Goal: Information Seeking & Learning: Learn about a topic

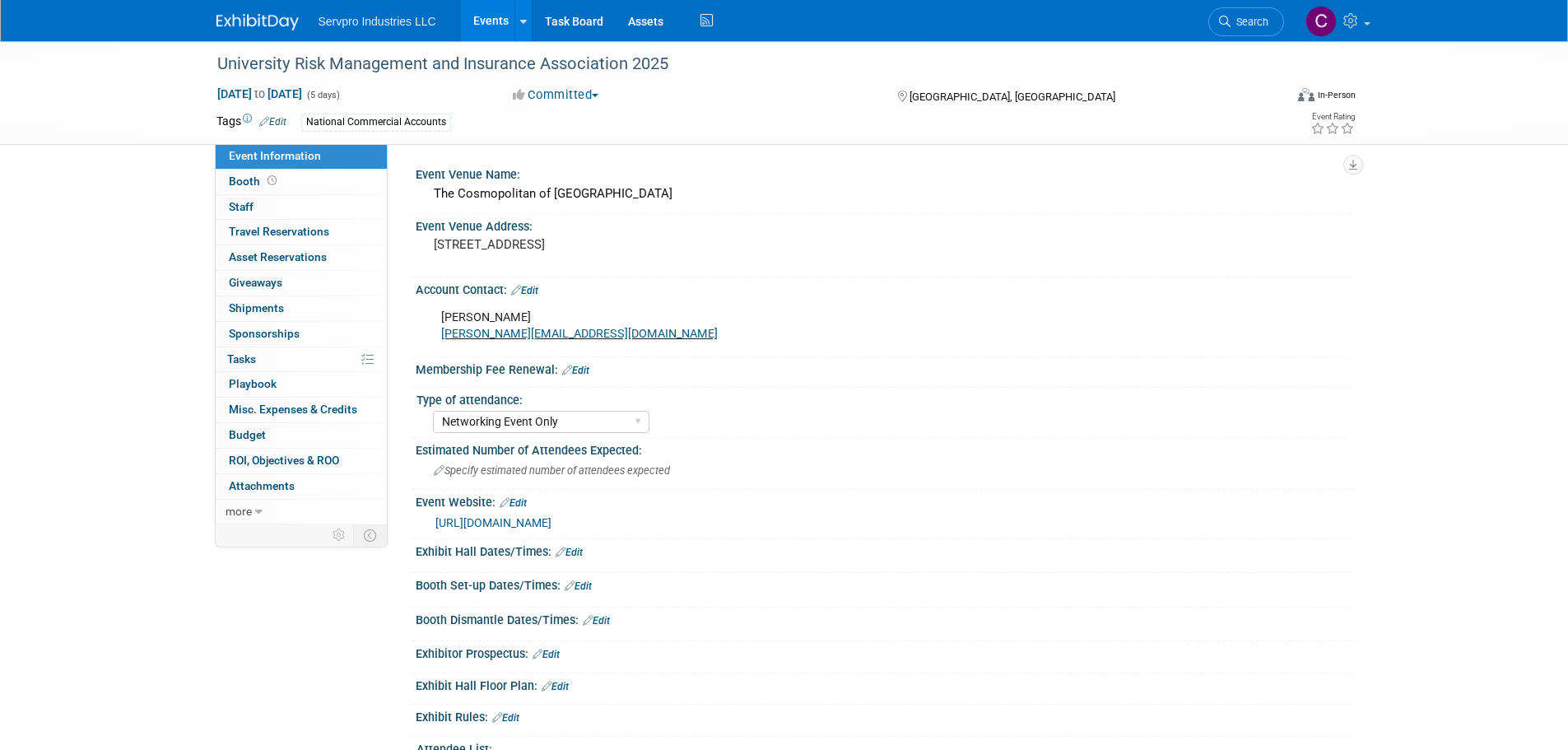
select select "Networking Event Only"
click at [1241, 23] on span "Search" at bounding box center [1249, 21] width 38 height 12
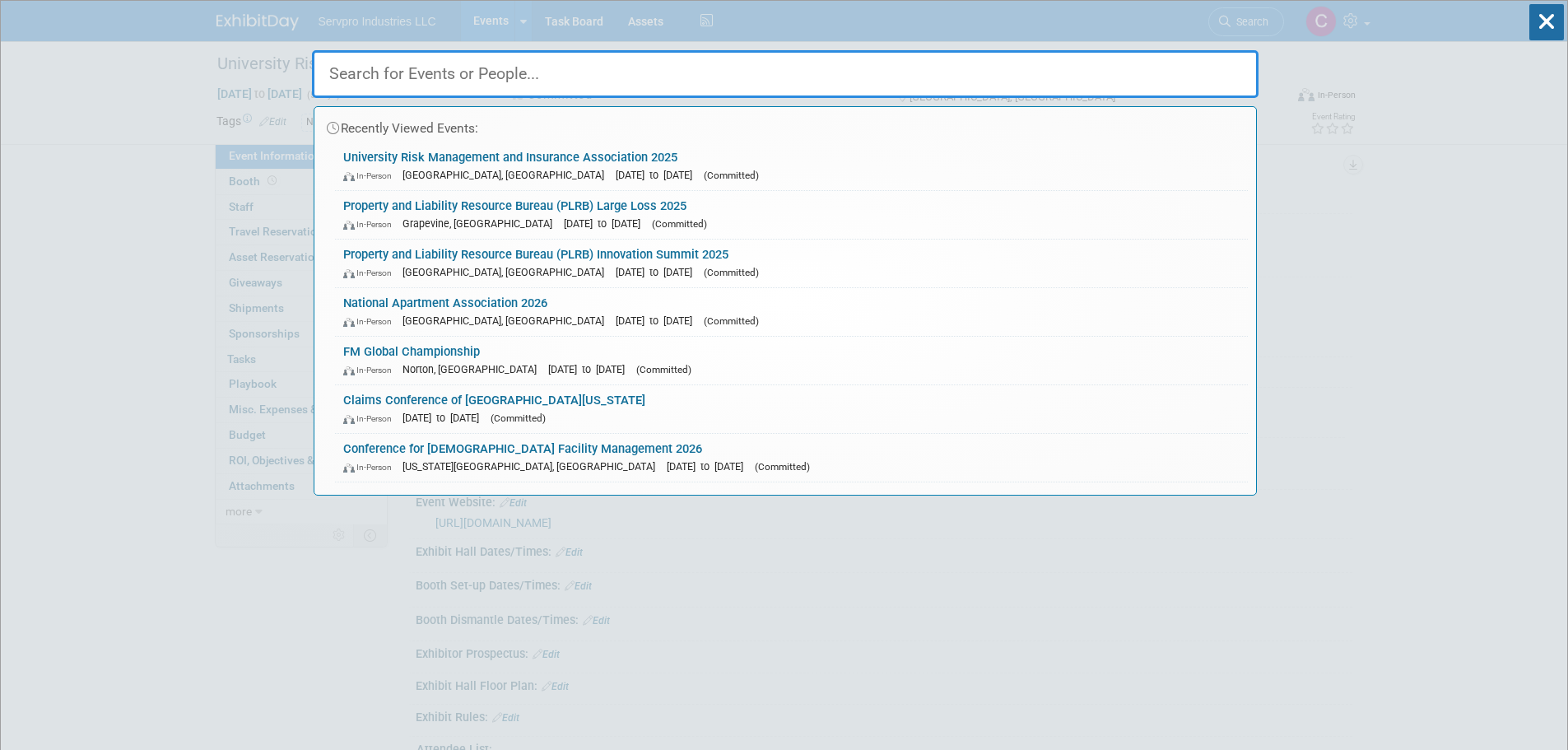
click at [648, 67] on input "text" at bounding box center [785, 74] width 947 height 47
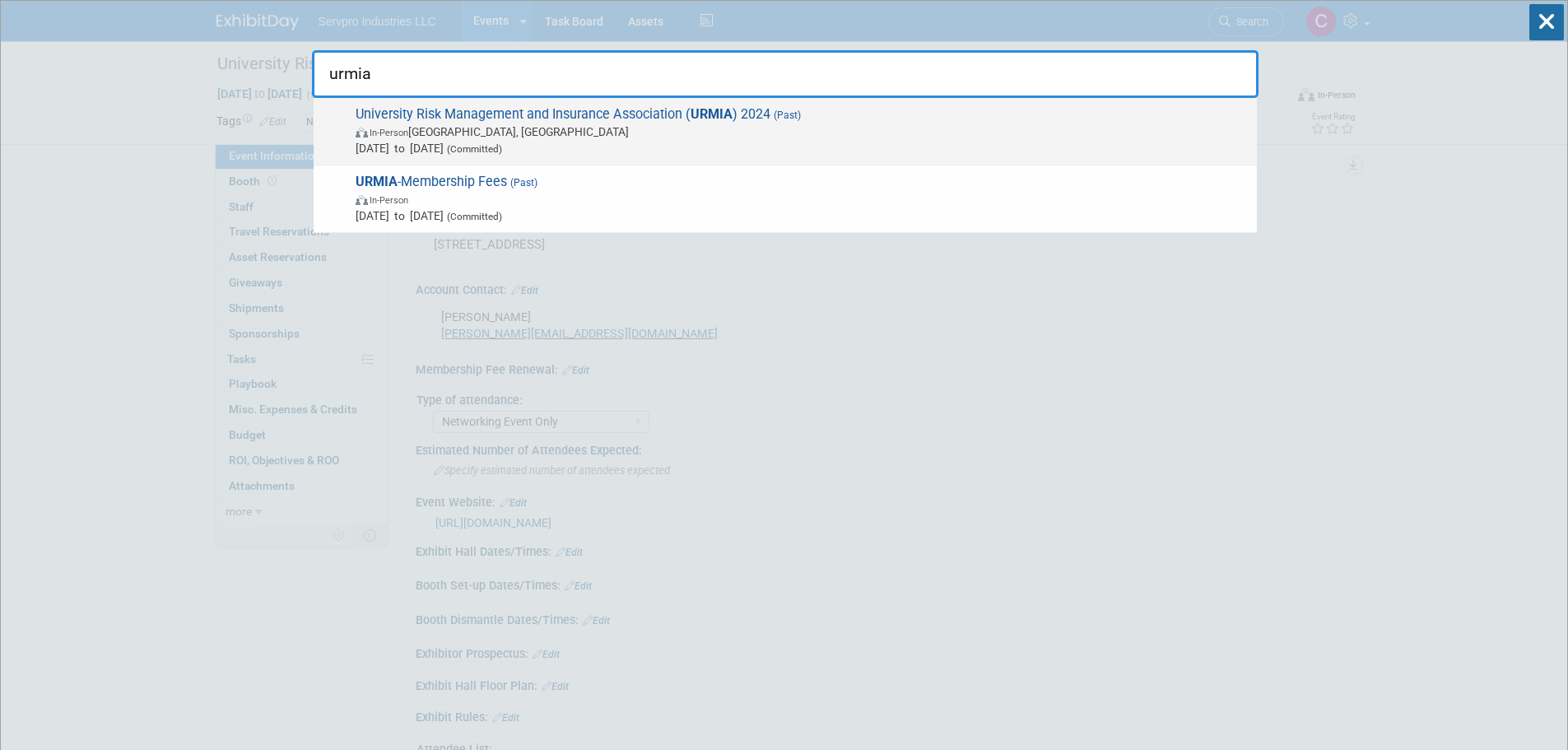
type input "urmia"
click at [579, 114] on span "University Risk Management and Insurance Association ( URMIA ) 2024 (Past) In-P…" at bounding box center [799, 131] width 898 height 50
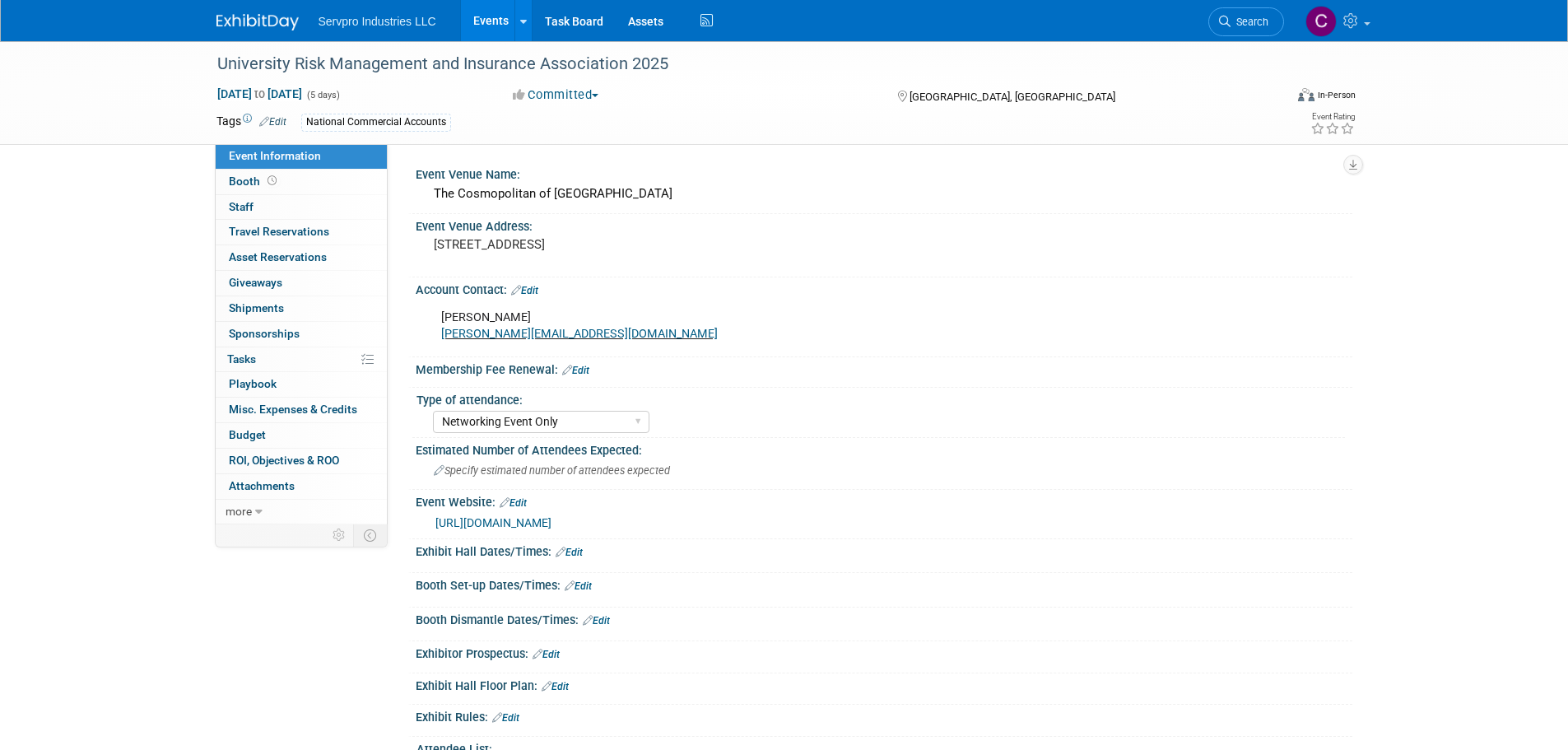
click at [508, 521] on link "[URL][DOMAIN_NAME]" at bounding box center [493, 522] width 116 height 13
click at [491, 27] on link "Events" at bounding box center [490, 20] width 60 height 41
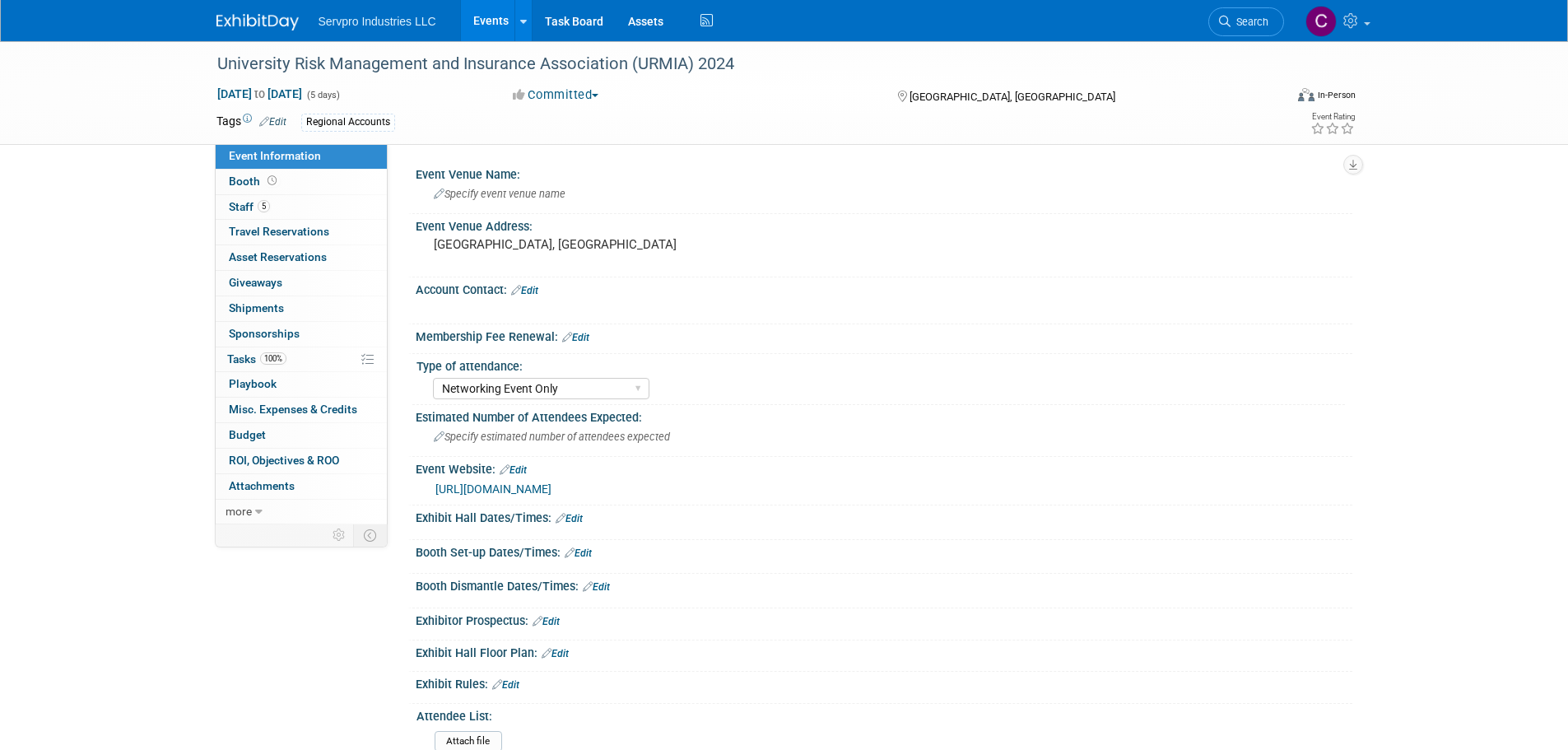
select select "Networking Event Only"
click at [244, 204] on span "Staff 5" at bounding box center [248, 207] width 41 height 13
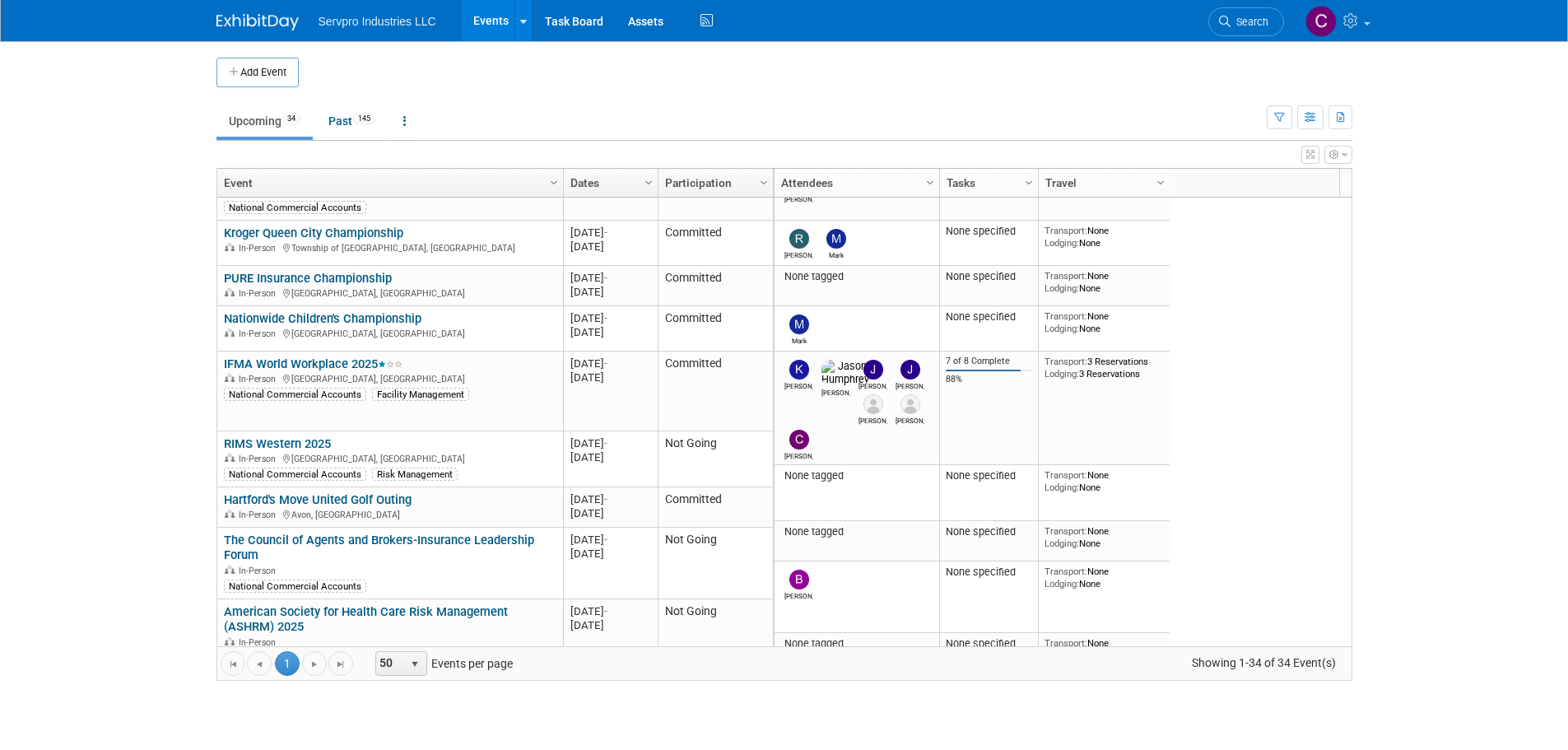
scroll to position [183, 0]
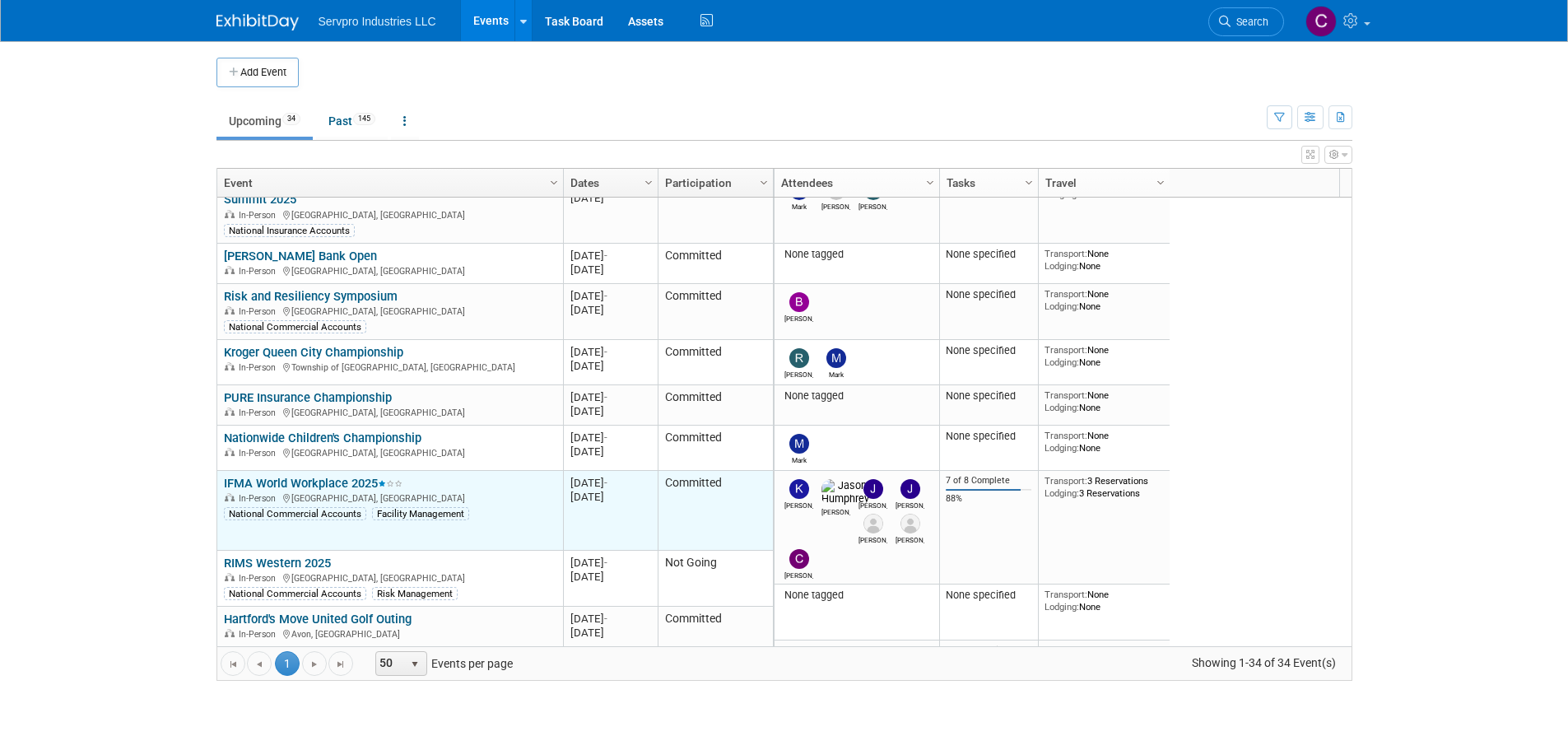
click at [253, 478] on link "IFMA World Workplace 2025" at bounding box center [313, 484] width 178 height 15
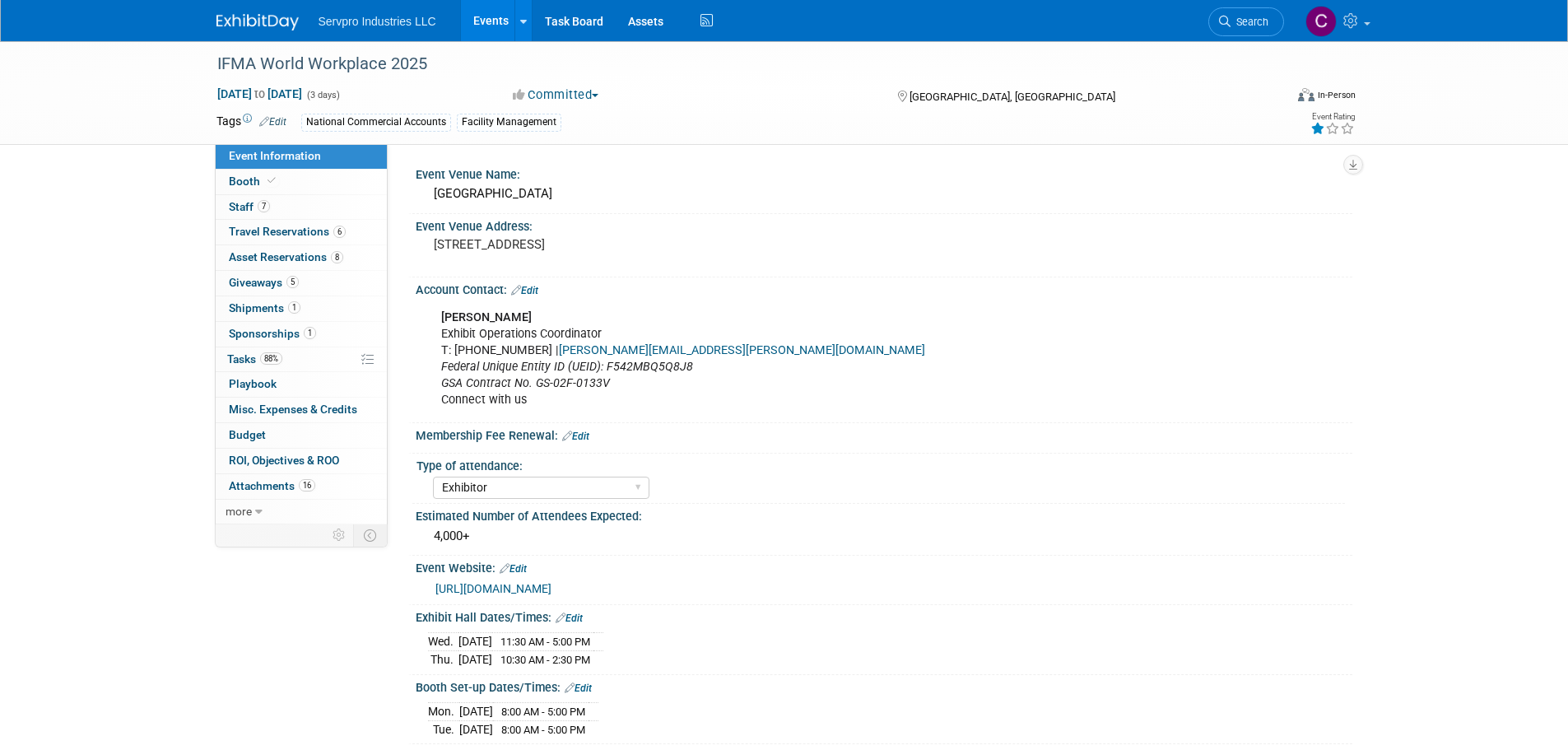
select select "Exhibitor"
select select "Linked In"
click at [246, 181] on span "Booth" at bounding box center [253, 181] width 50 height 13
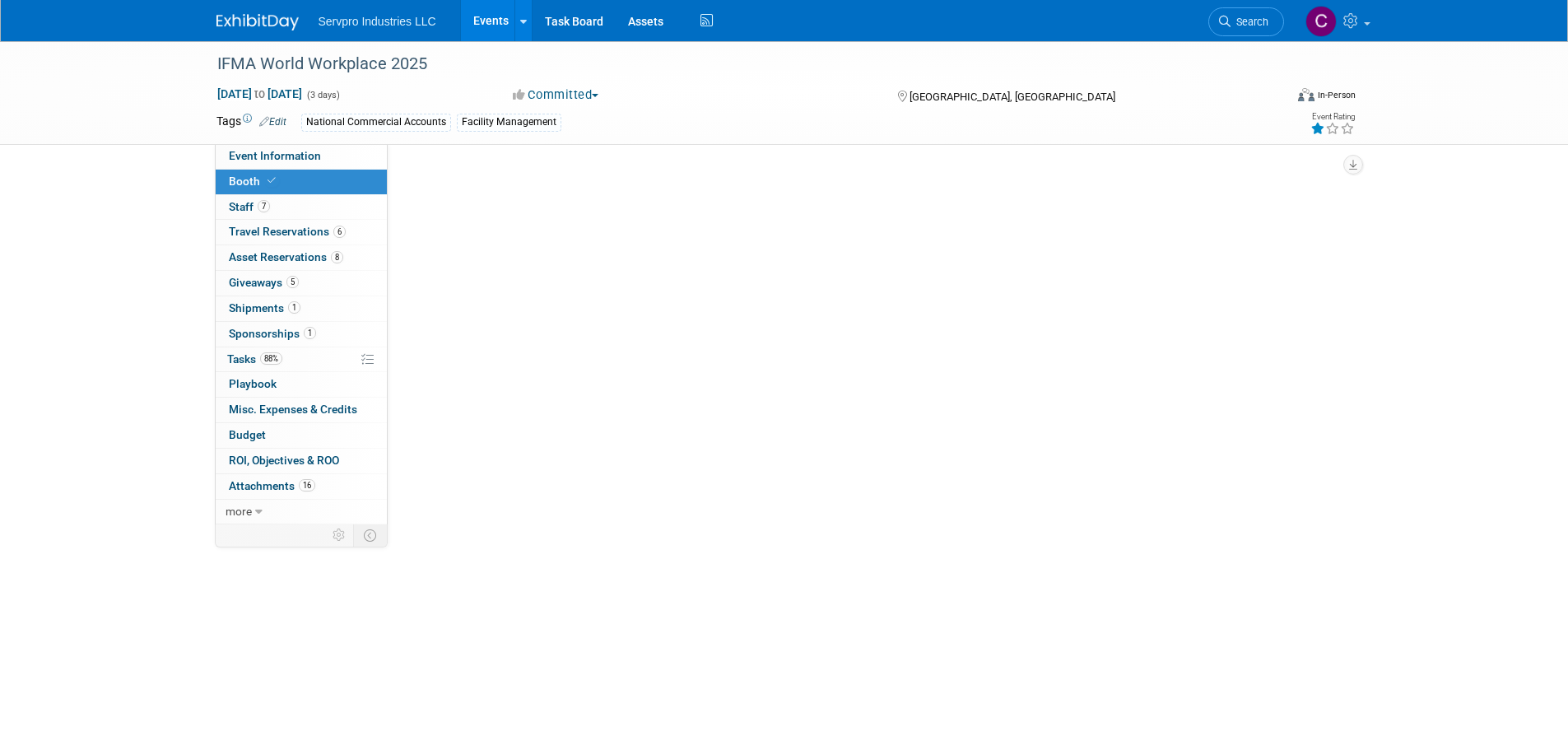
select select "Tradewinds Immerse Popup 10 Foot Banner Stand"
select select "[PERSON_NAME]"
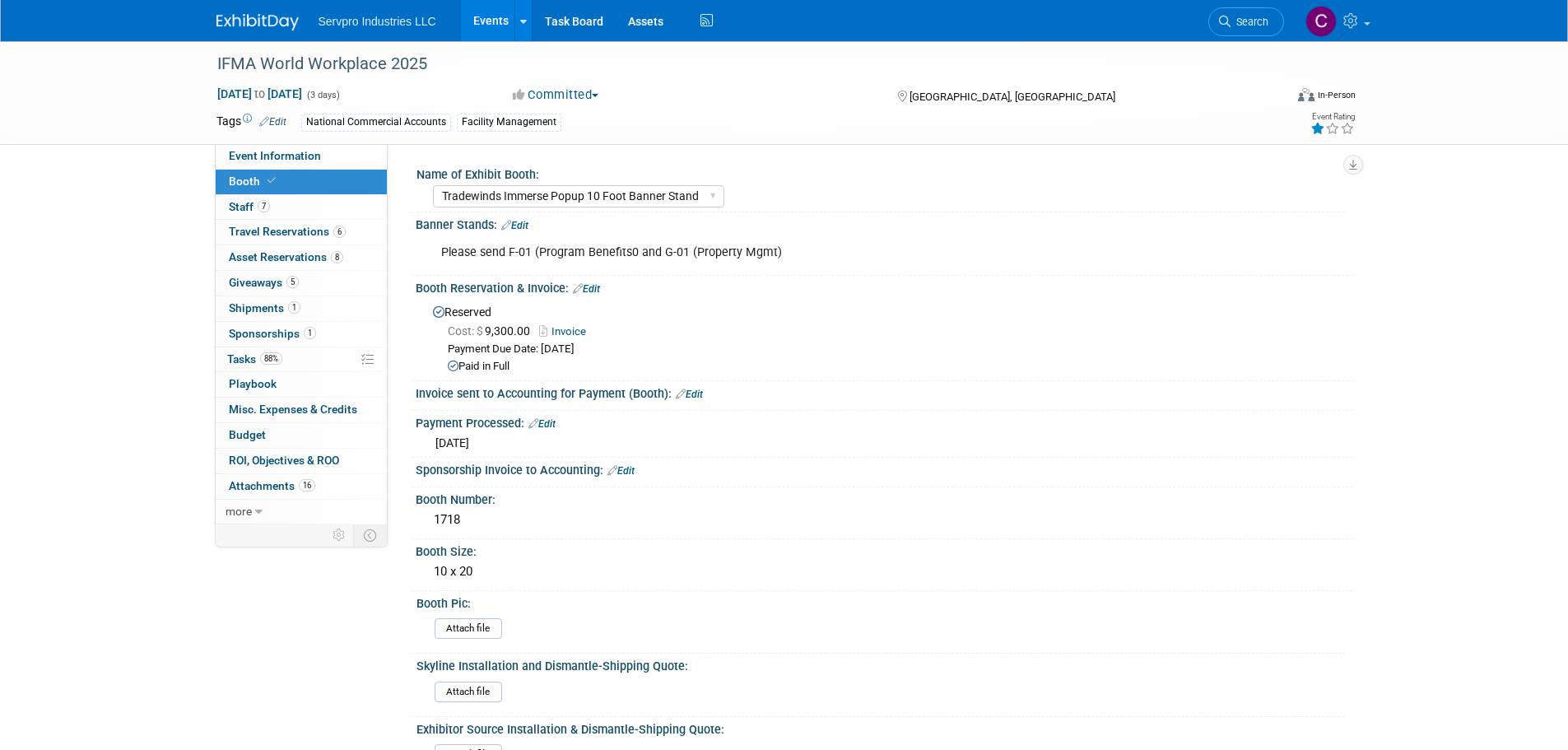
click at [482, 20] on link "Events" at bounding box center [490, 20] width 60 height 41
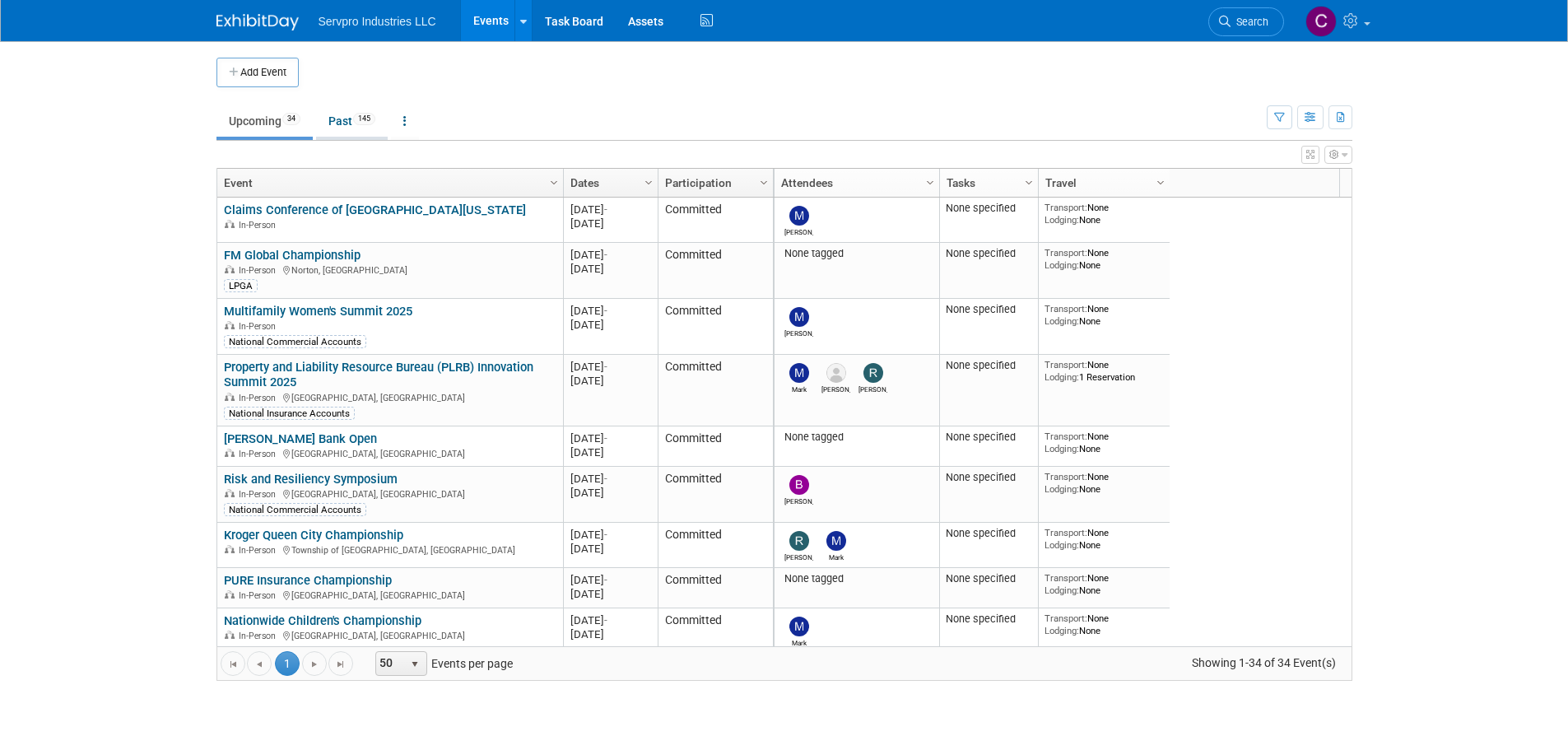
click at [341, 120] on link "Past 145" at bounding box center [352, 120] width 72 height 31
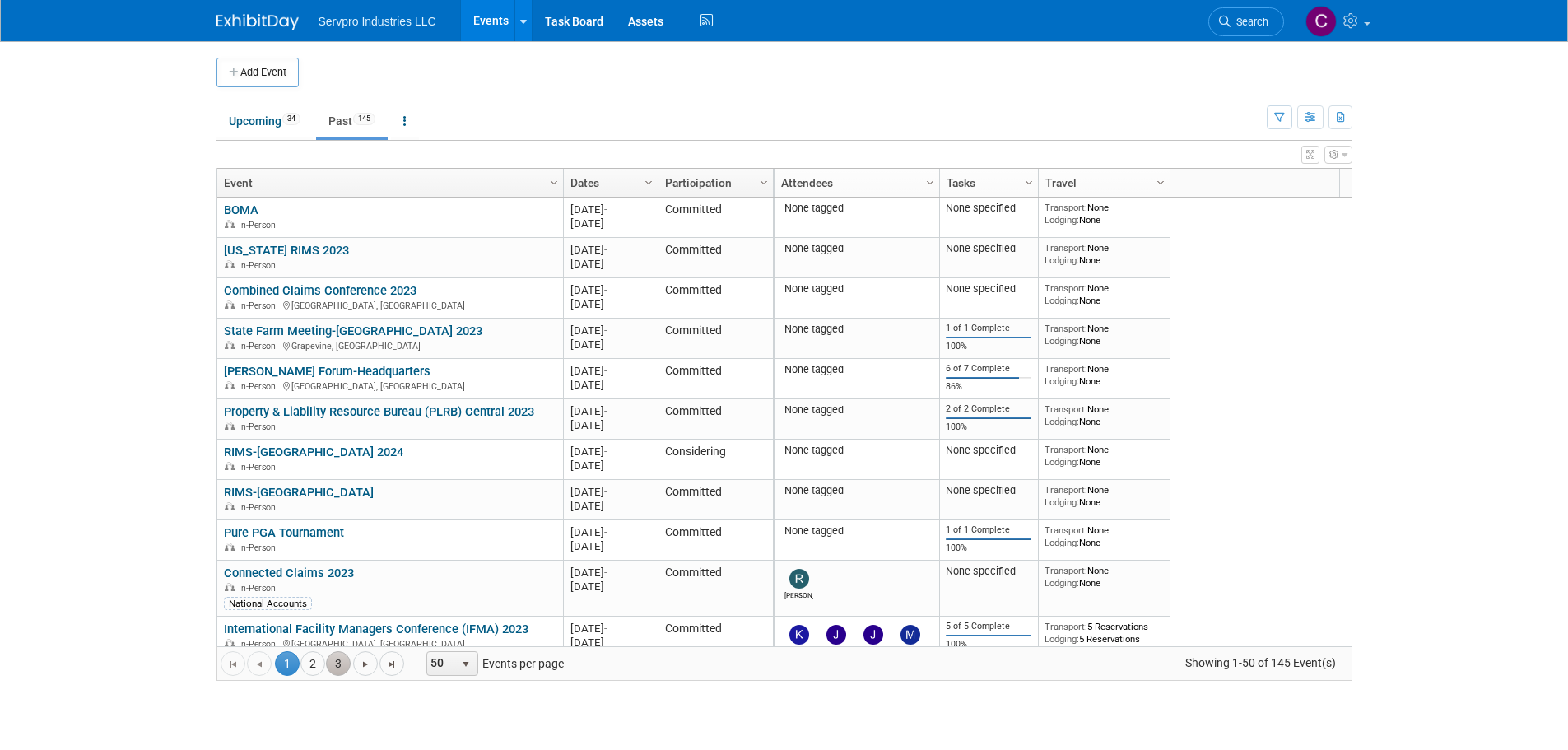
click at [339, 664] on link "3" at bounding box center [338, 664] width 25 height 25
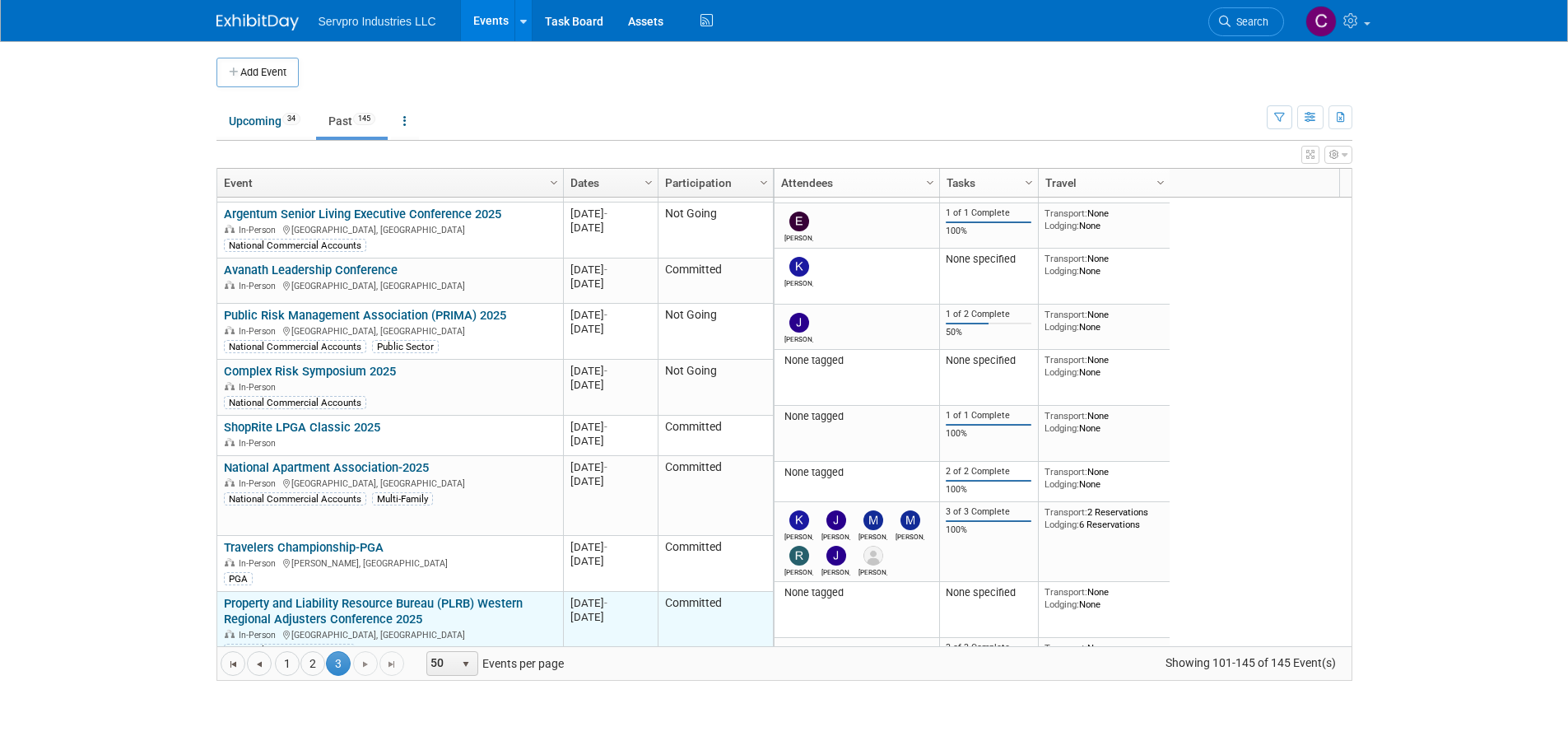
click at [392, 596] on link "Property and Liability Resource Bureau (PLRB) Western Regional Adjusters Confer…" at bounding box center [373, 612] width 299 height 30
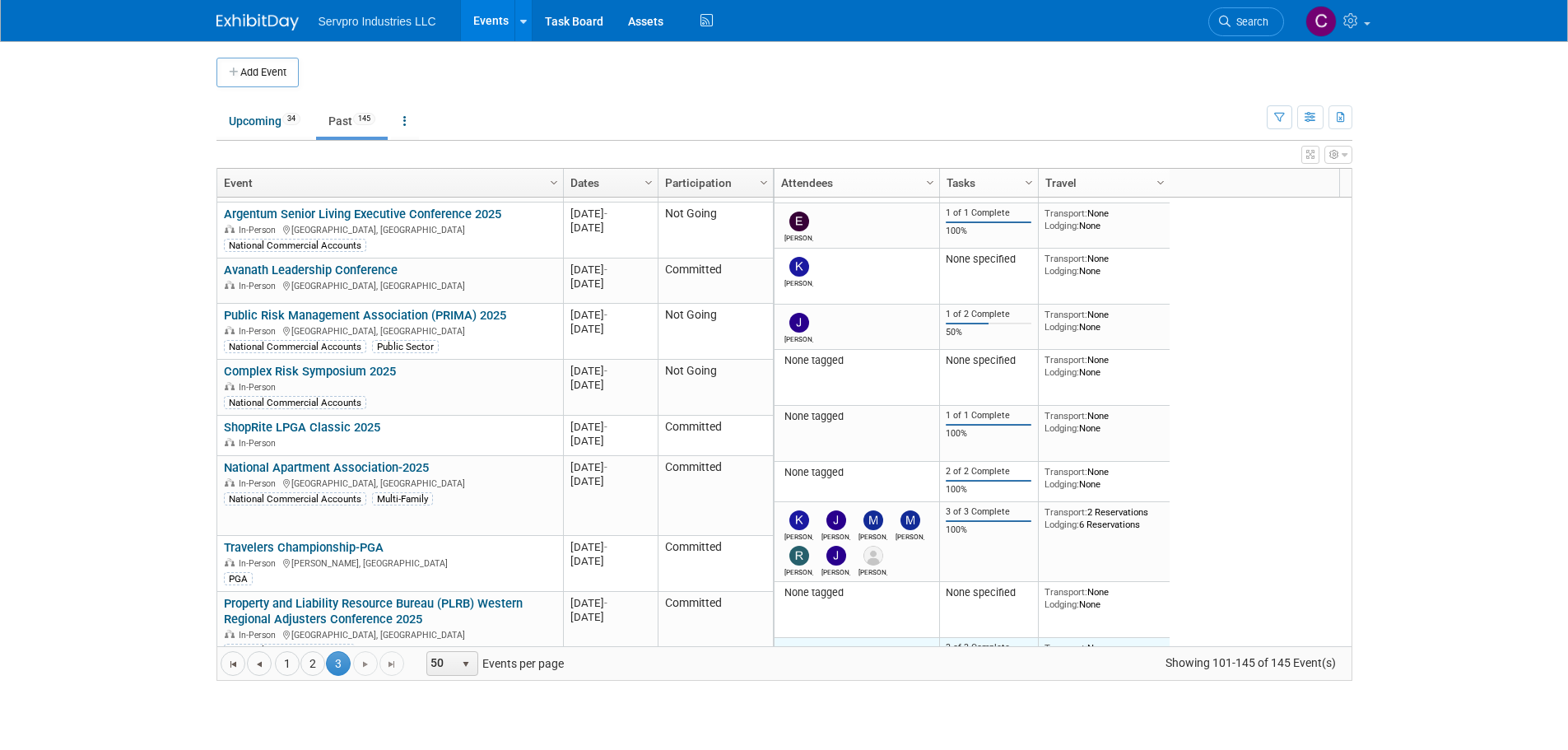
click at [804, 647] on img at bounding box center [799, 656] width 20 height 20
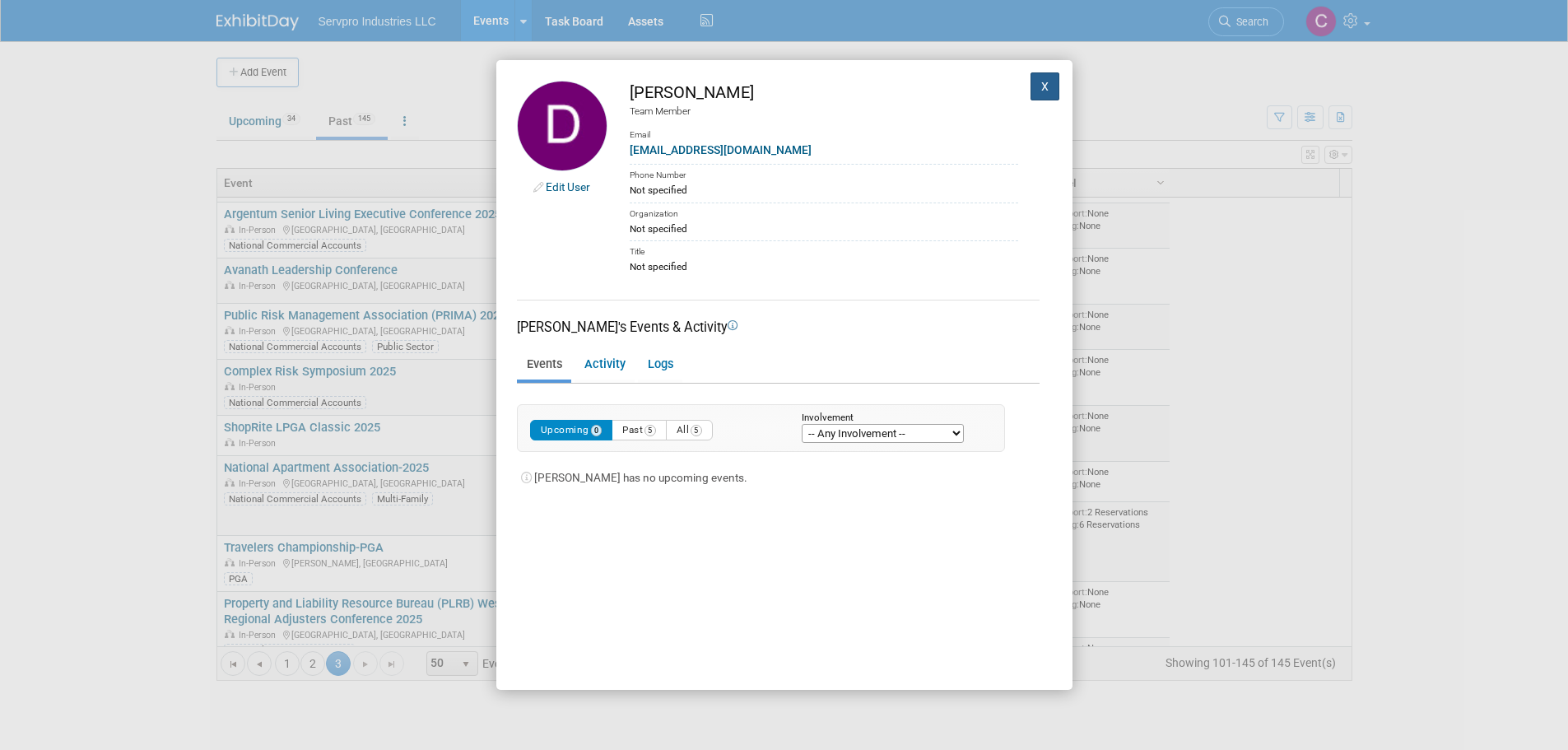
click at [1030, 75] on button "X" at bounding box center [1045, 86] width 29 height 28
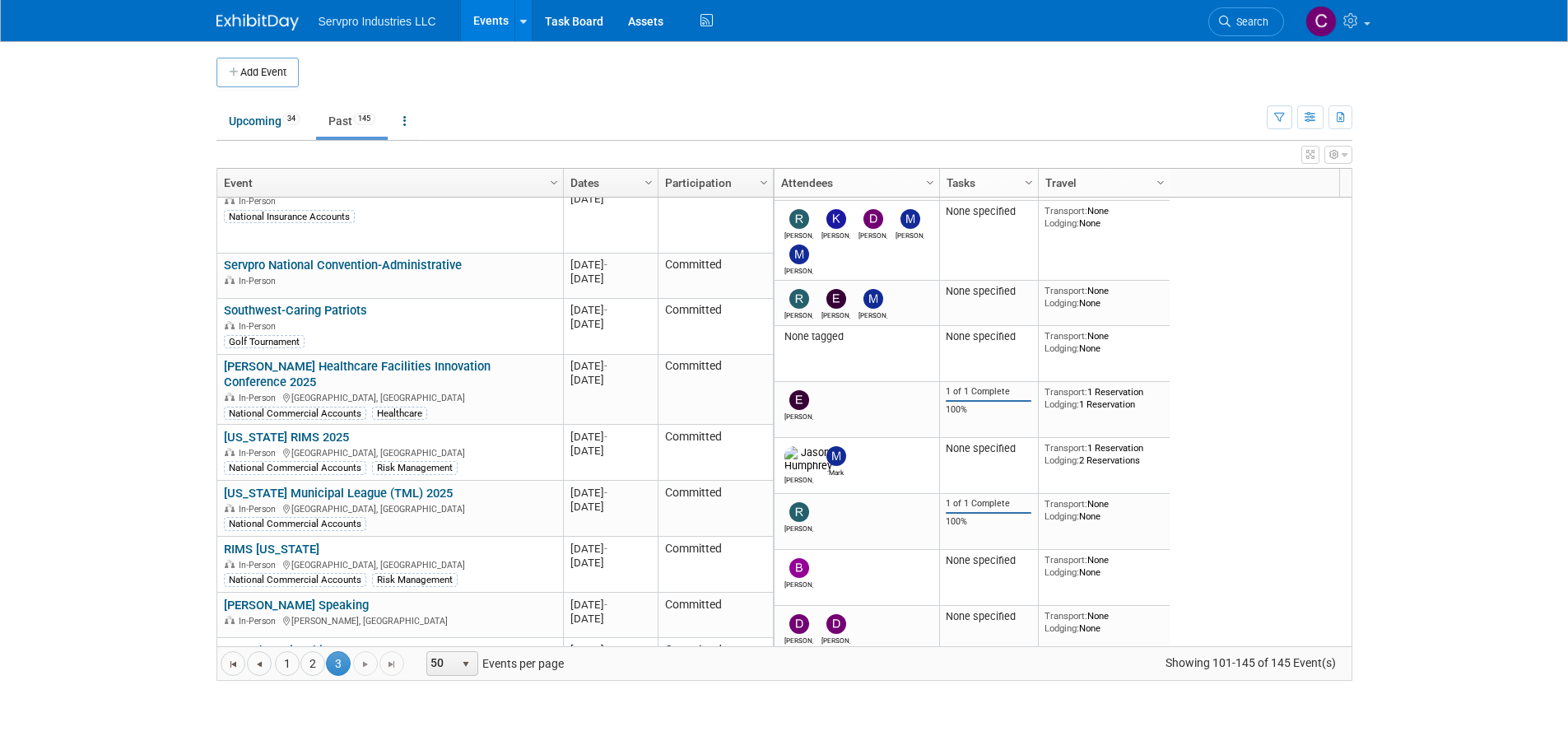
scroll to position [2357, 0]
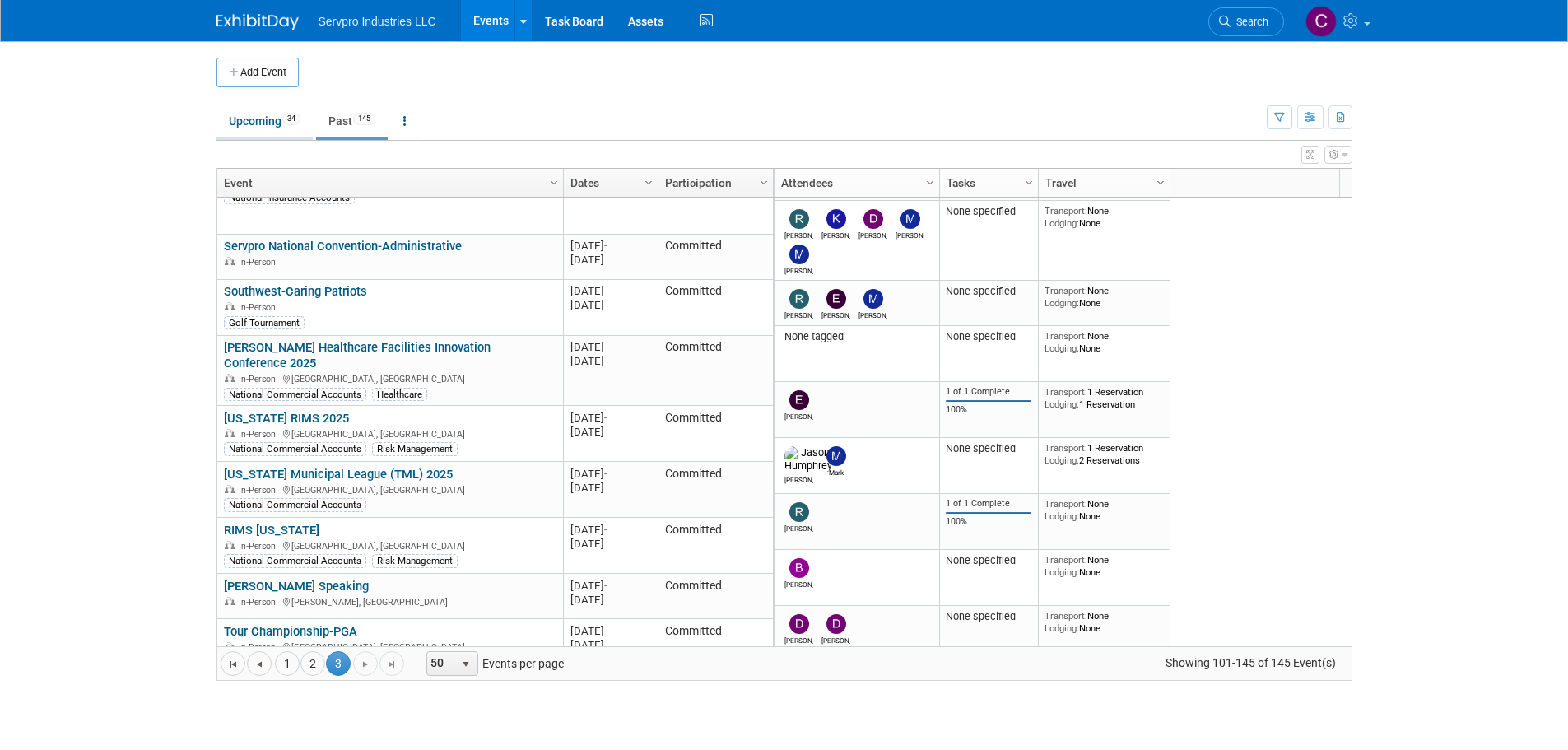
click at [246, 118] on link "Upcoming 34" at bounding box center [264, 120] width 97 height 31
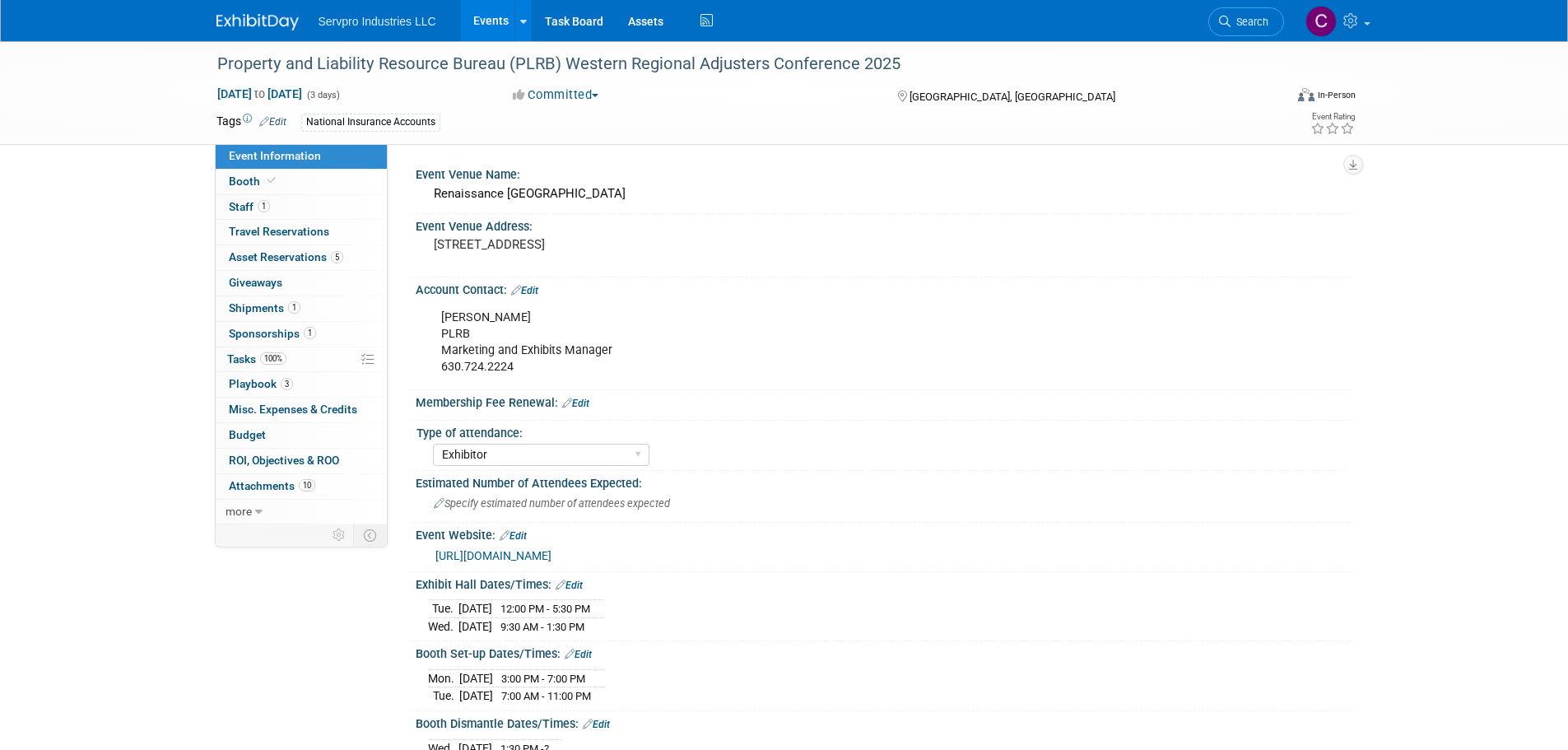
select select "Exhibitor"
click at [239, 205] on span "Staff 1" at bounding box center [248, 207] width 41 height 13
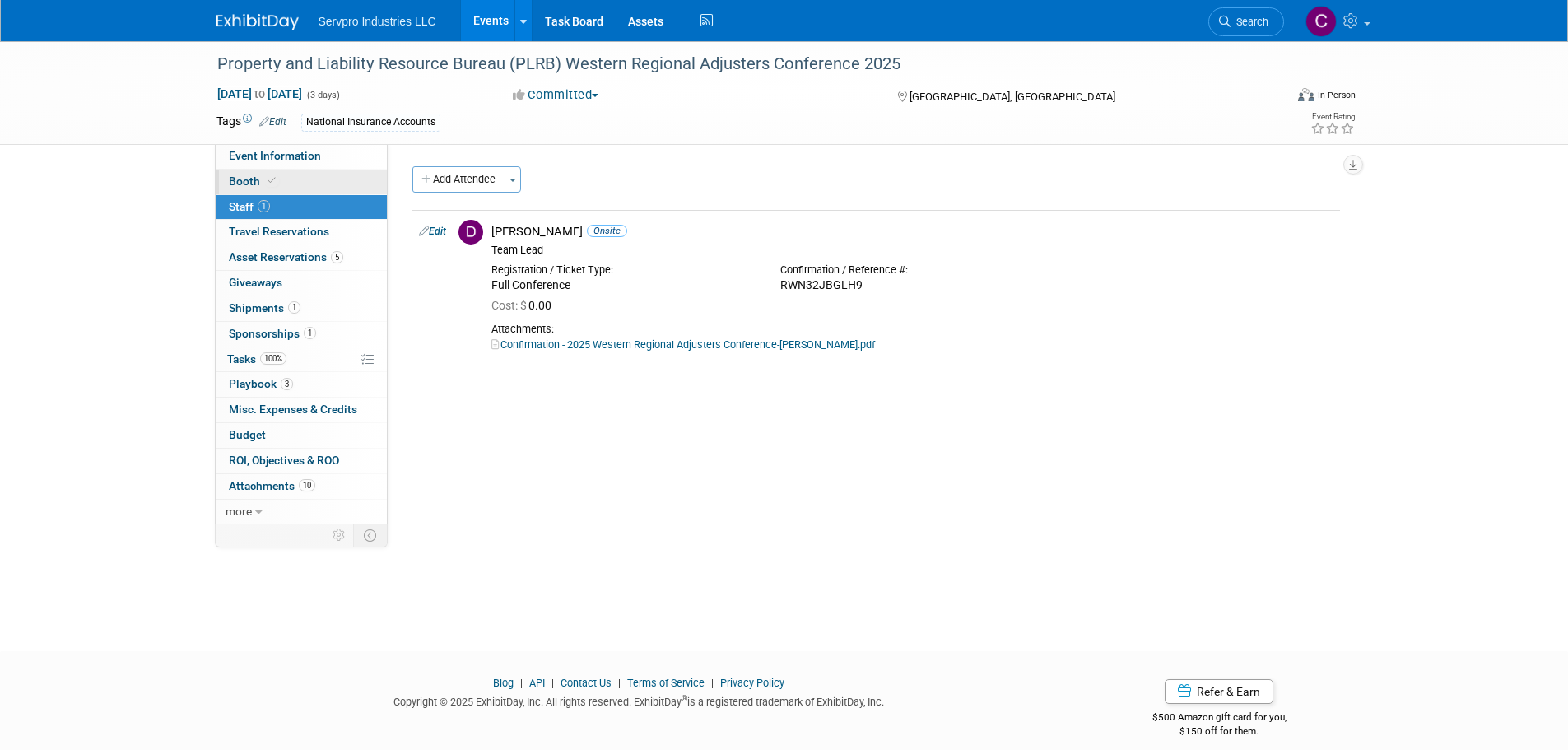
click at [249, 189] on link "Booth" at bounding box center [301, 182] width 172 height 25
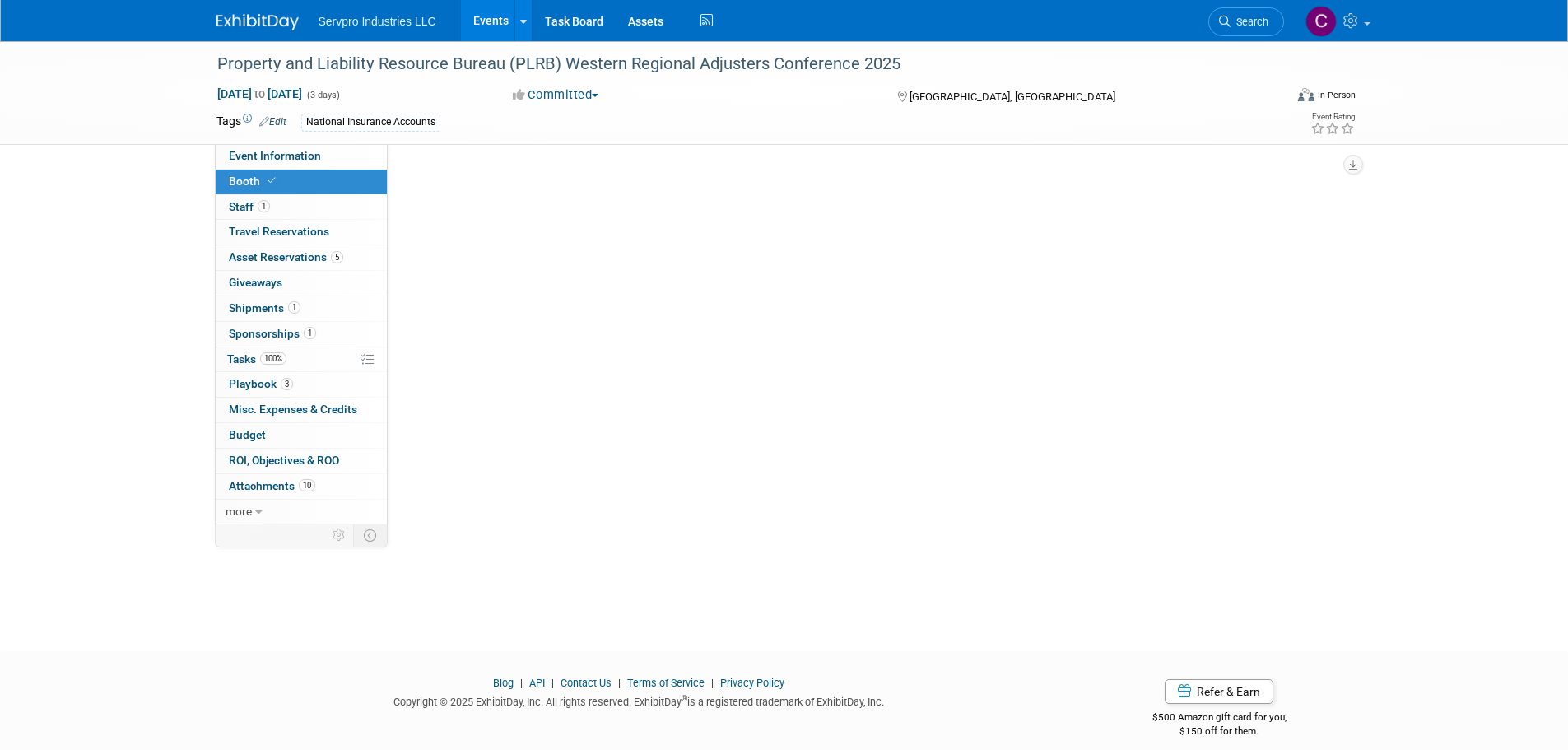
select select "Invita 10 Foot Straight-Single Sided"
select select "Heritage"
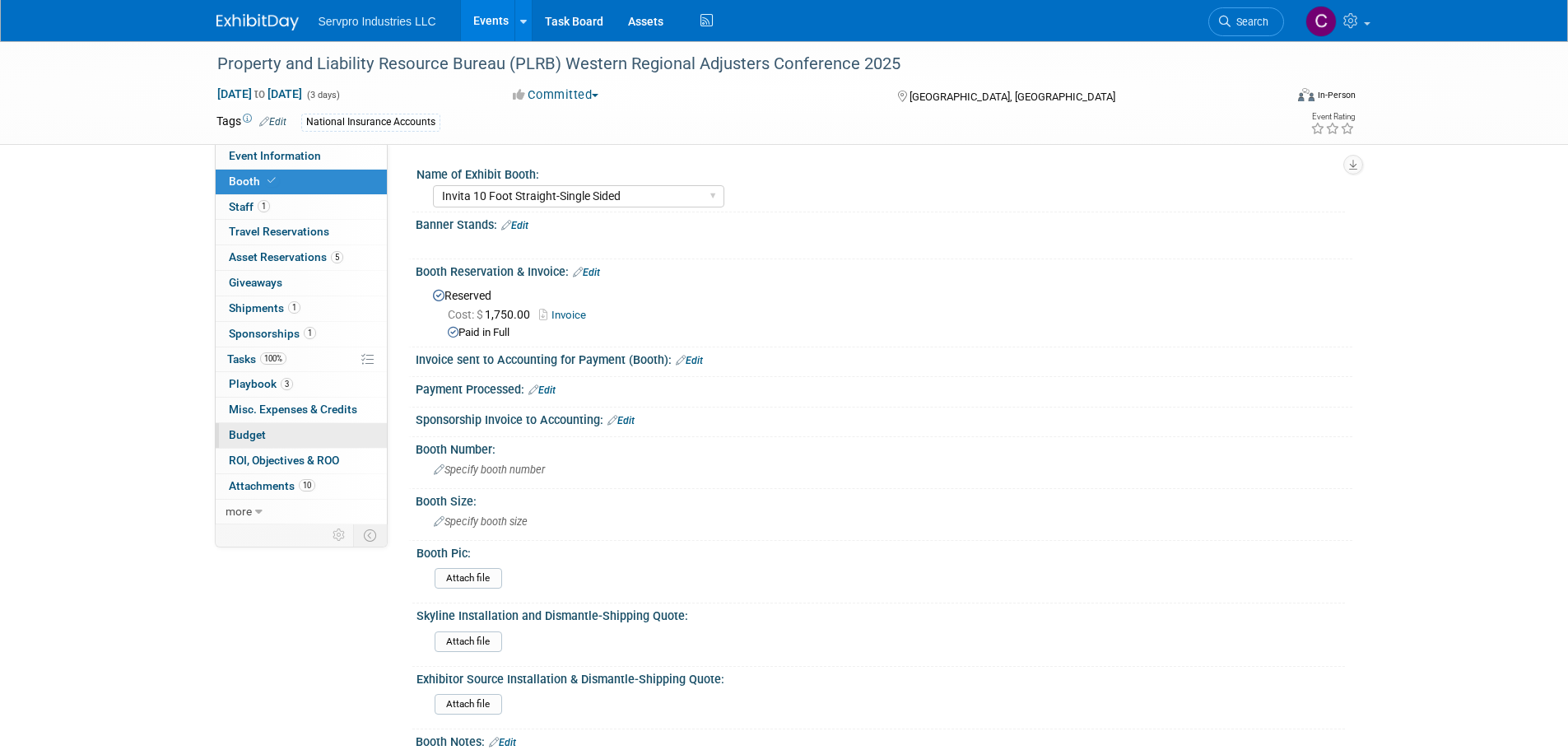
click at [253, 431] on span "Budget" at bounding box center [246, 434] width 37 height 13
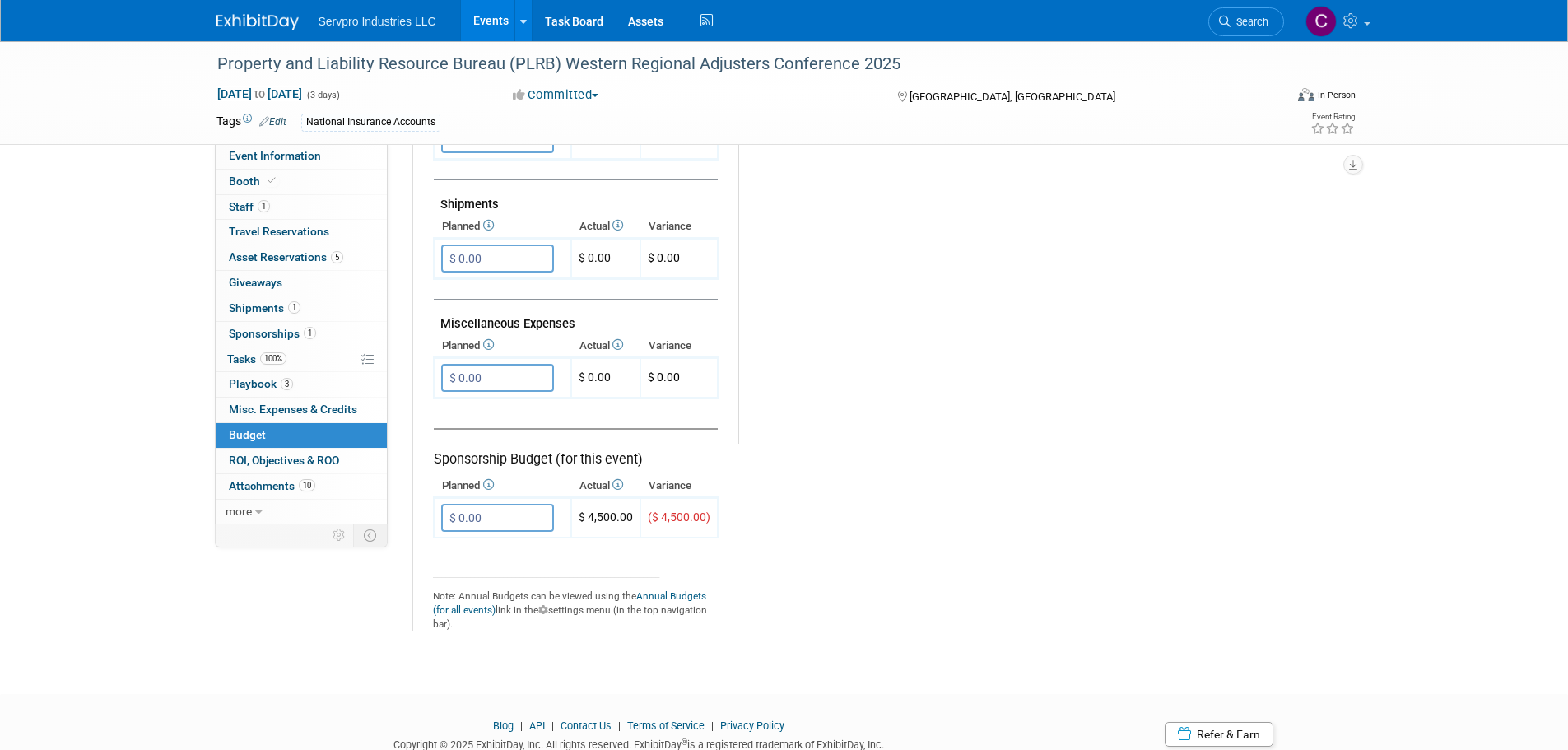
scroll to position [885, 0]
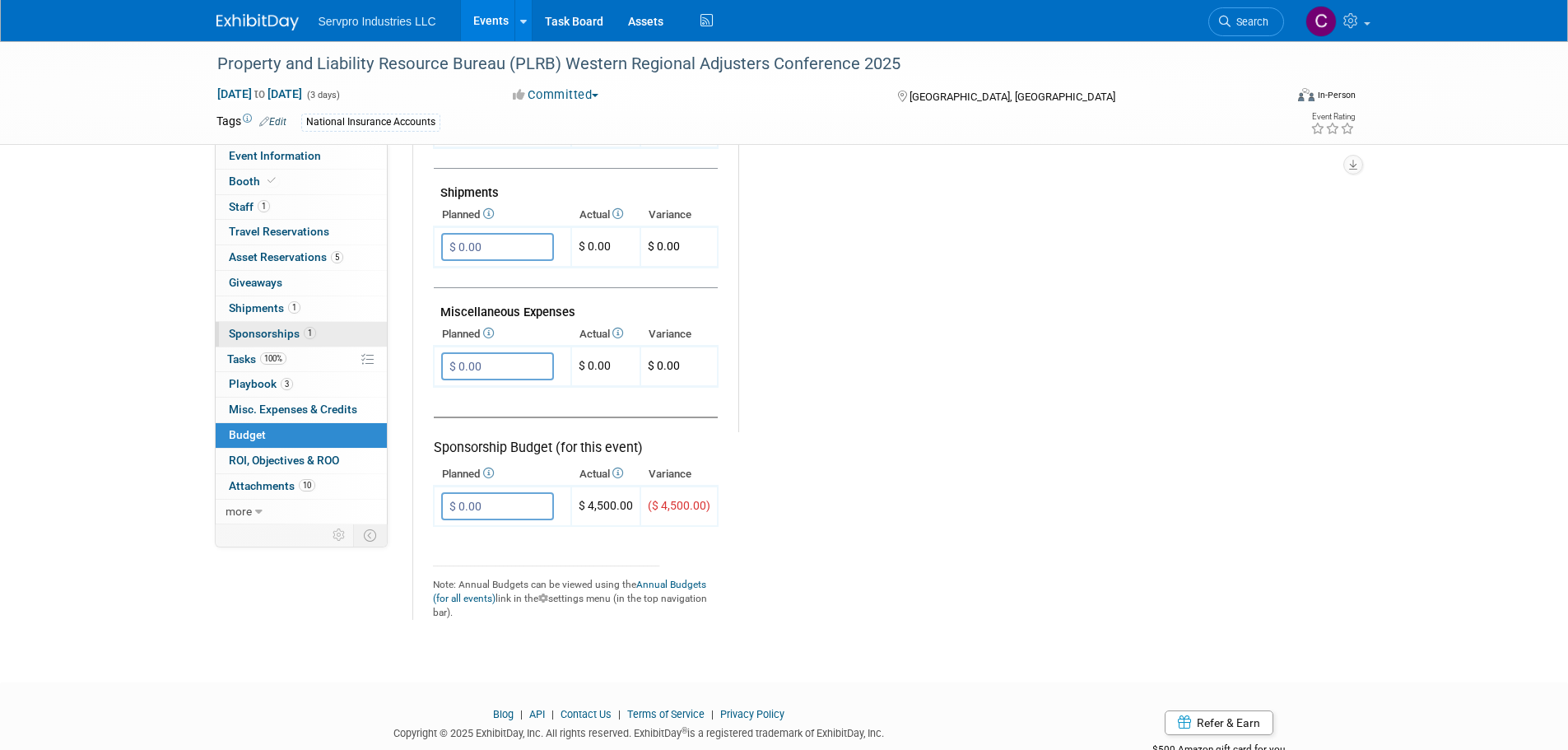
click at [253, 337] on span "Sponsorships 1" at bounding box center [272, 334] width 87 height 13
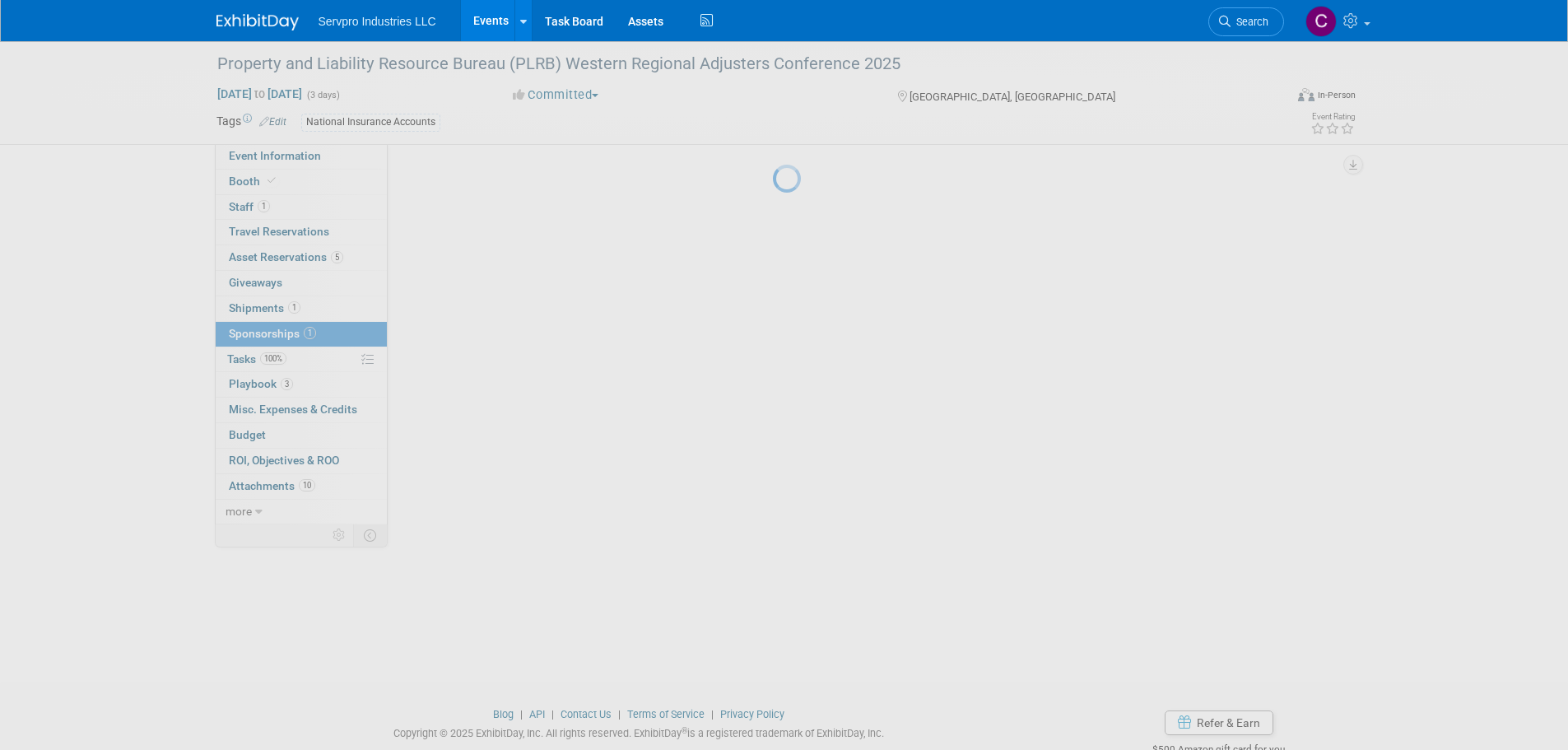
scroll to position [0, 0]
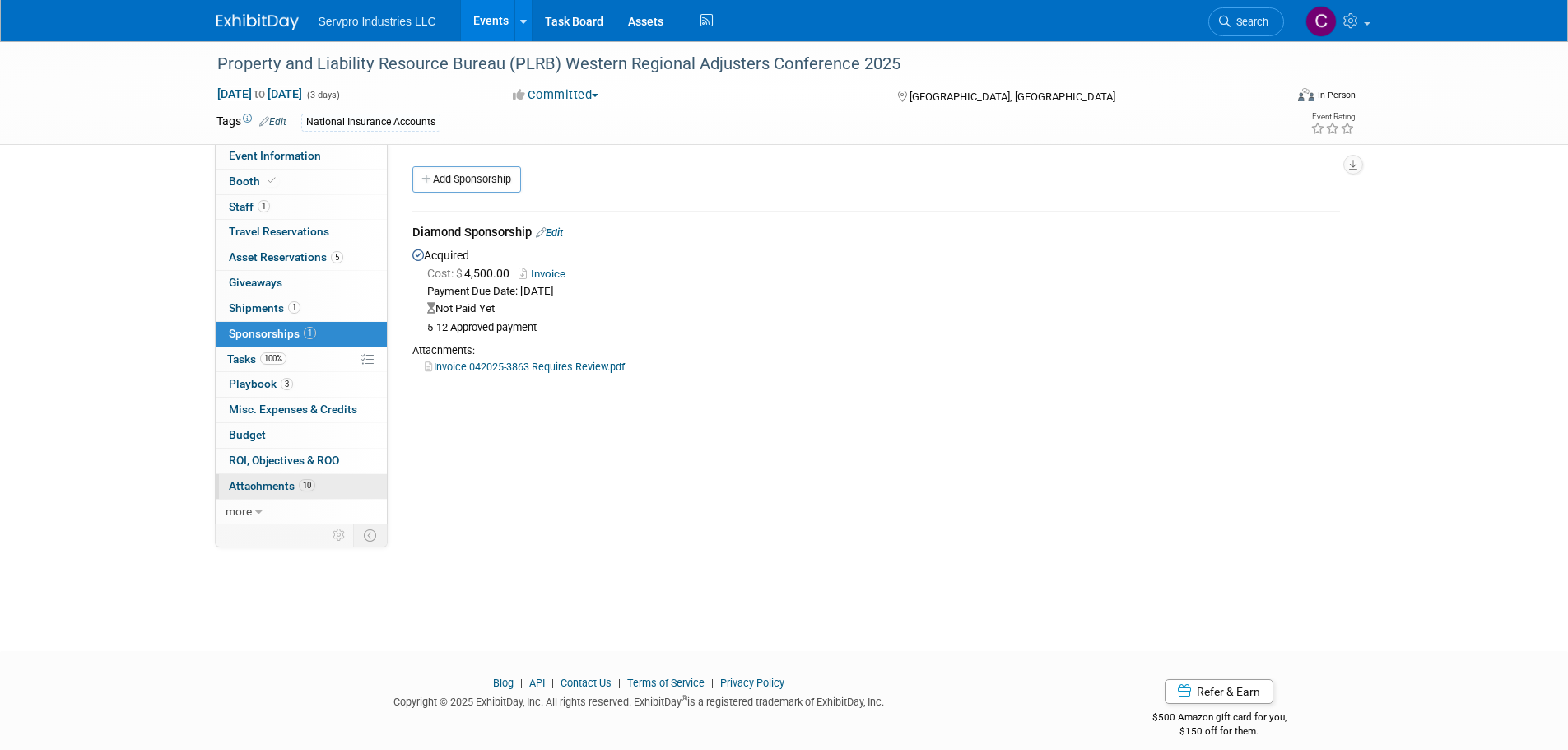
click at [262, 486] on span "Attachments 10" at bounding box center [271, 485] width 86 height 13
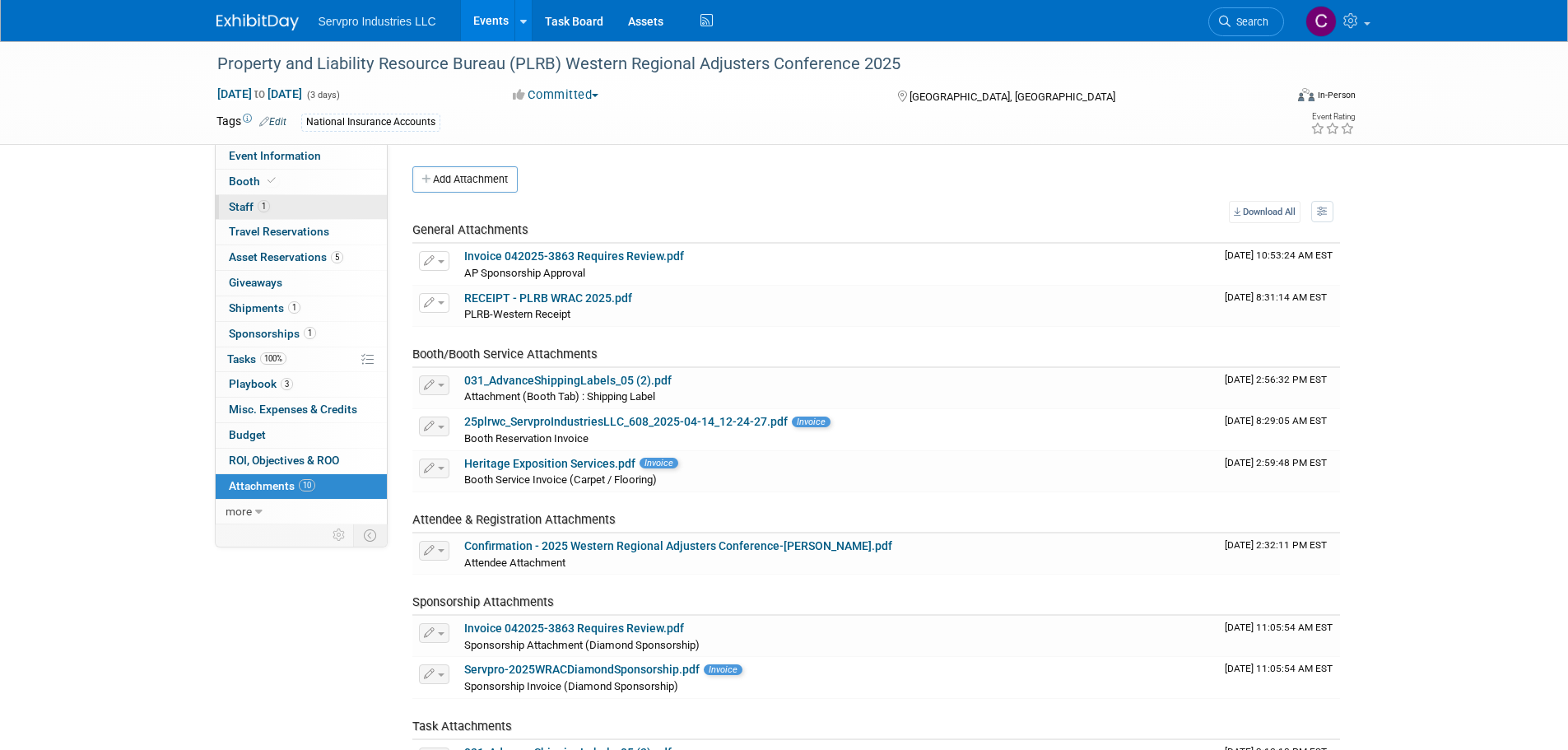
click at [243, 209] on span "Staff 1" at bounding box center [248, 207] width 41 height 13
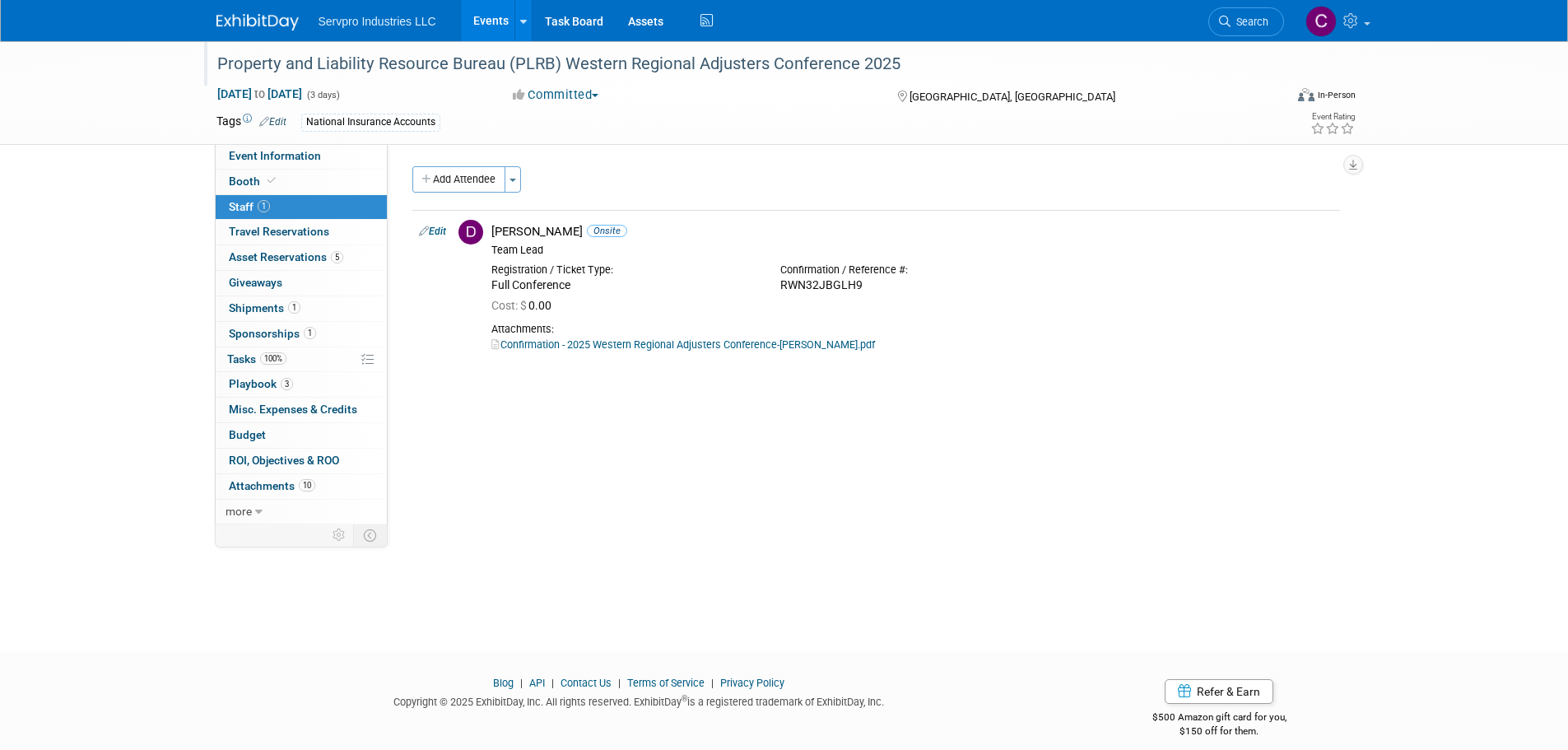
click at [748, 68] on div "Property and Liability Resource Bureau (PLRB) Western Regional Adjusters Confer…" at bounding box center [735, 64] width 1048 height 29
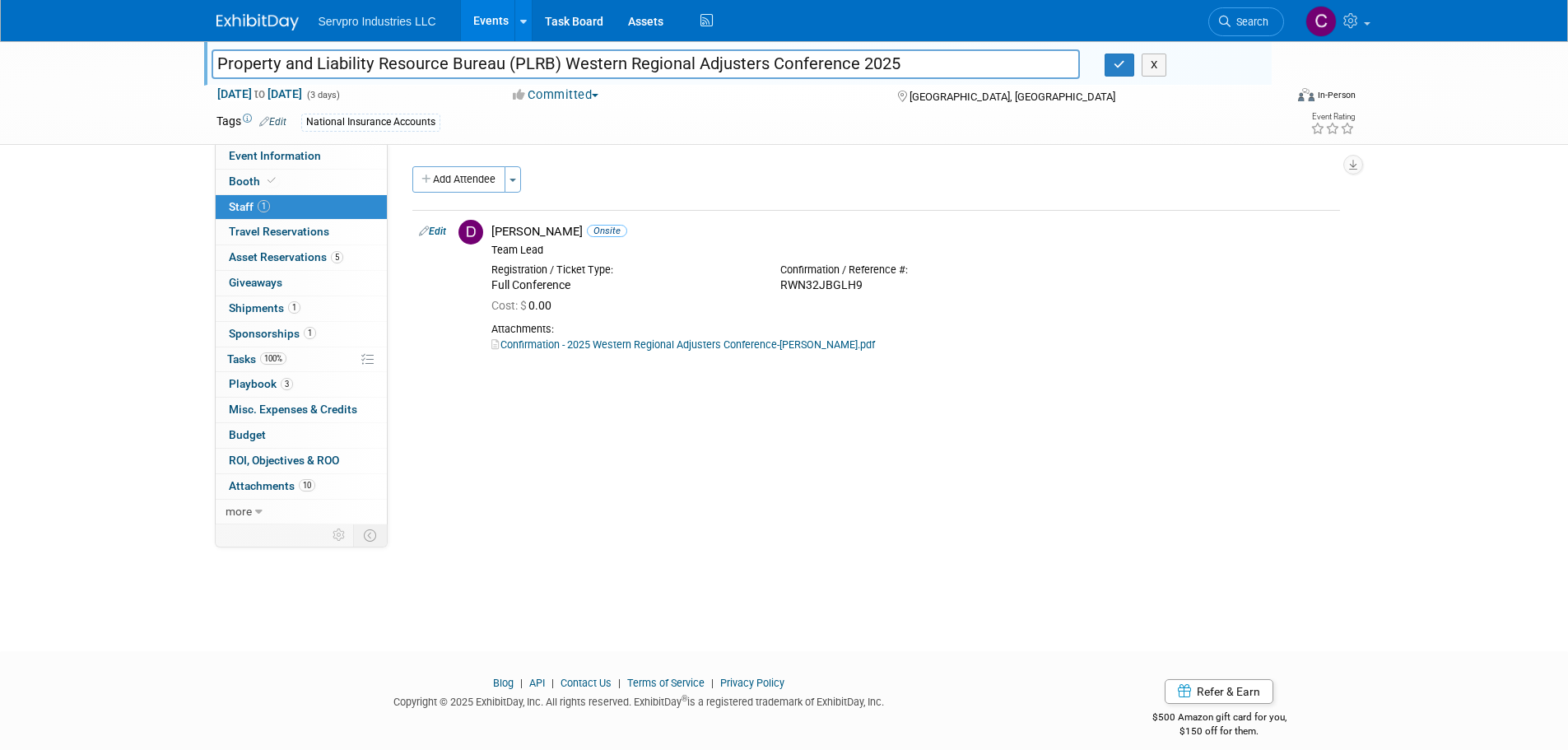
click at [748, 68] on input "Property and Liability Resource Bureau (PLRB) Western Regional Adjusters Confer…" at bounding box center [646, 64] width 869 height 28
click at [243, 431] on span "Budget" at bounding box center [246, 434] width 37 height 13
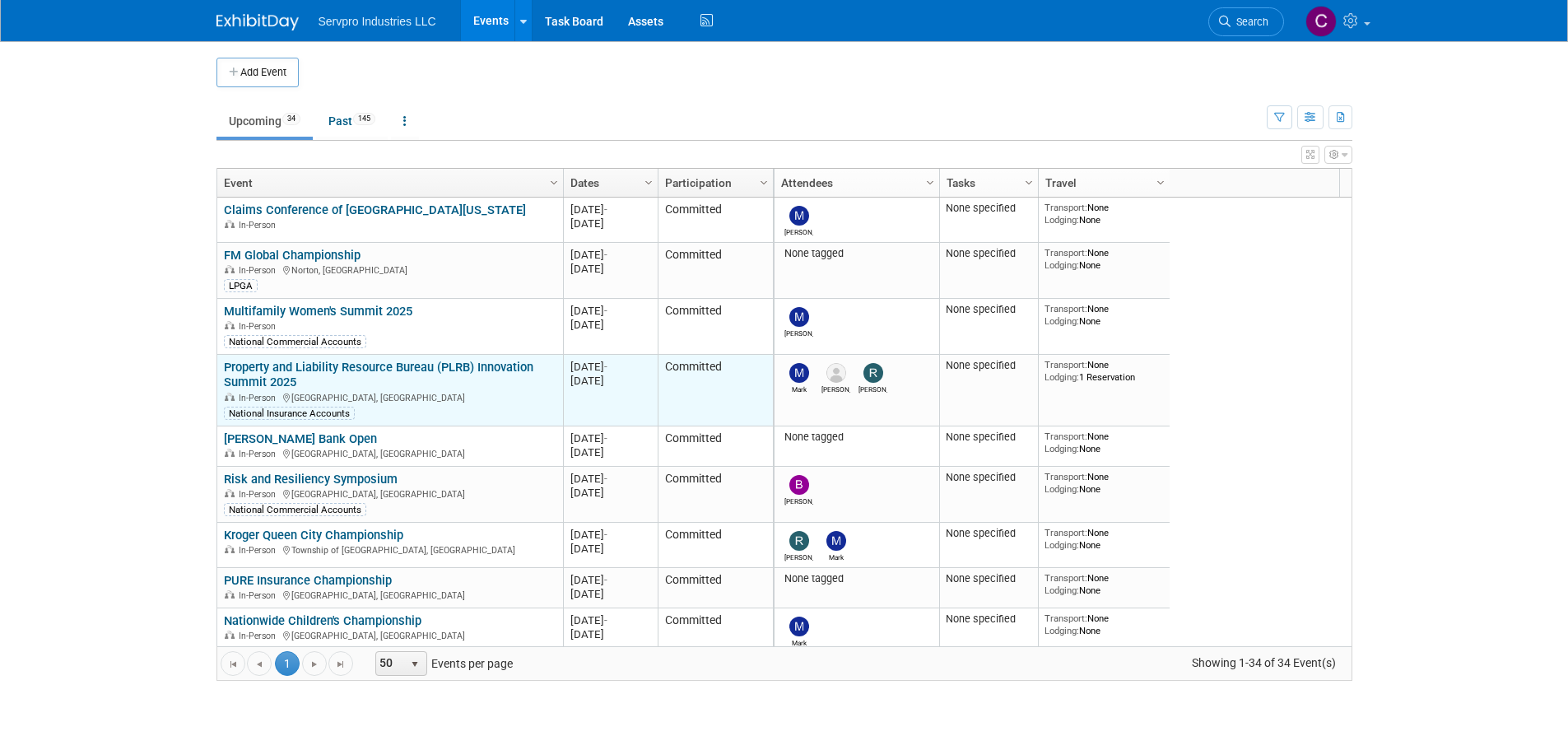
click at [438, 372] on link "Property and Liability Resource Bureau (PLRB) Innovation Summit 2025" at bounding box center [378, 375] width 309 height 30
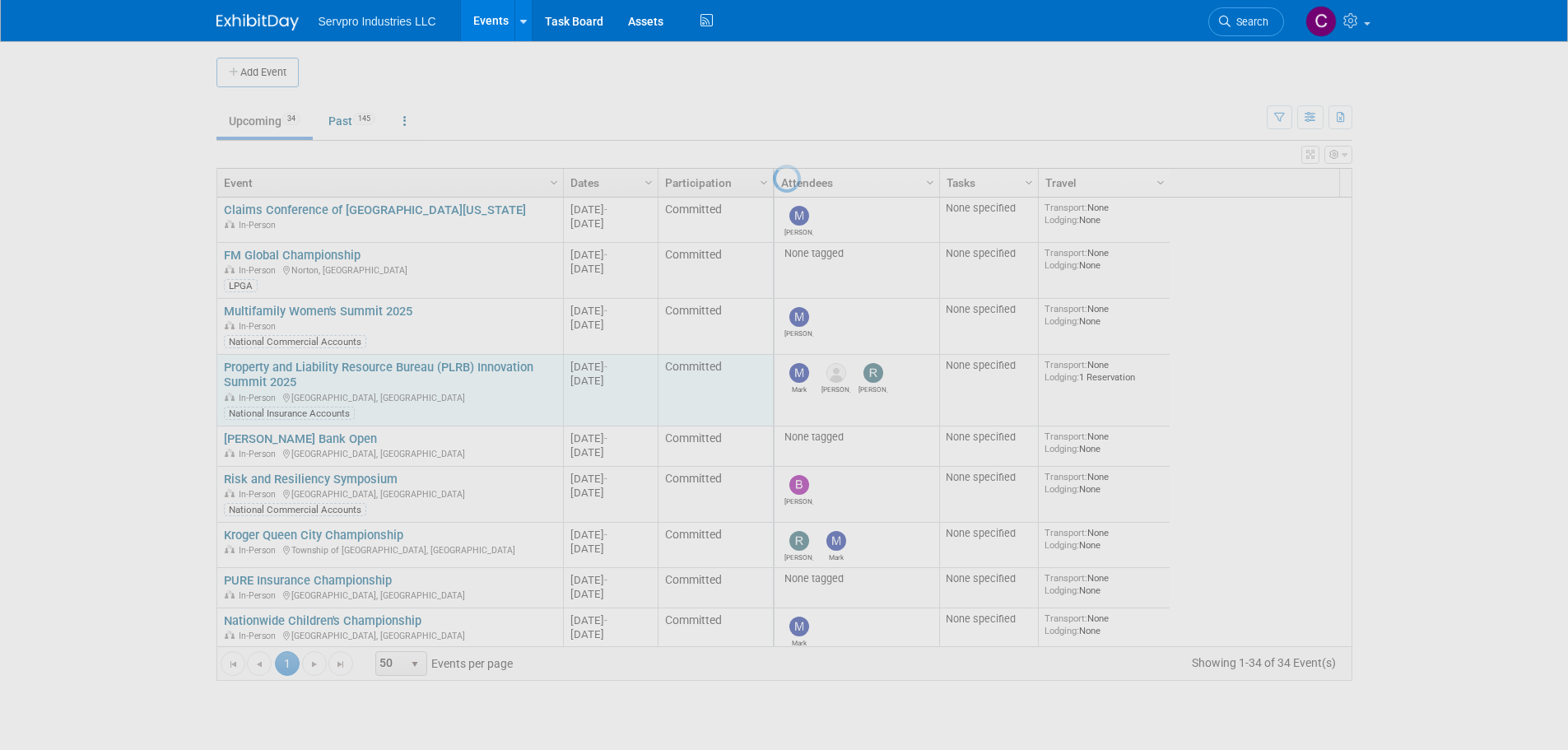
click at [773, 372] on div at bounding box center [784, 375] width 23 height 750
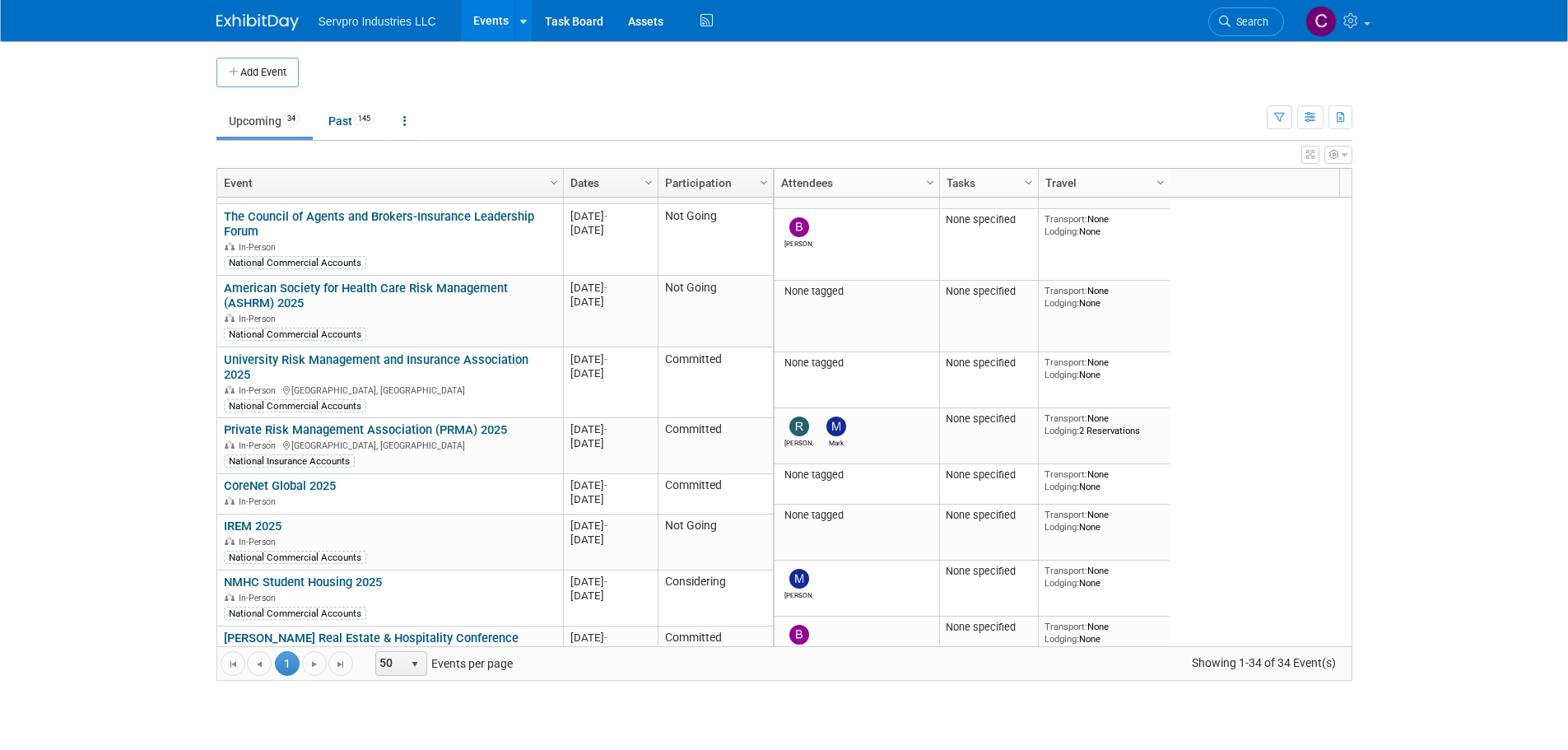
scroll to position [659, 0]
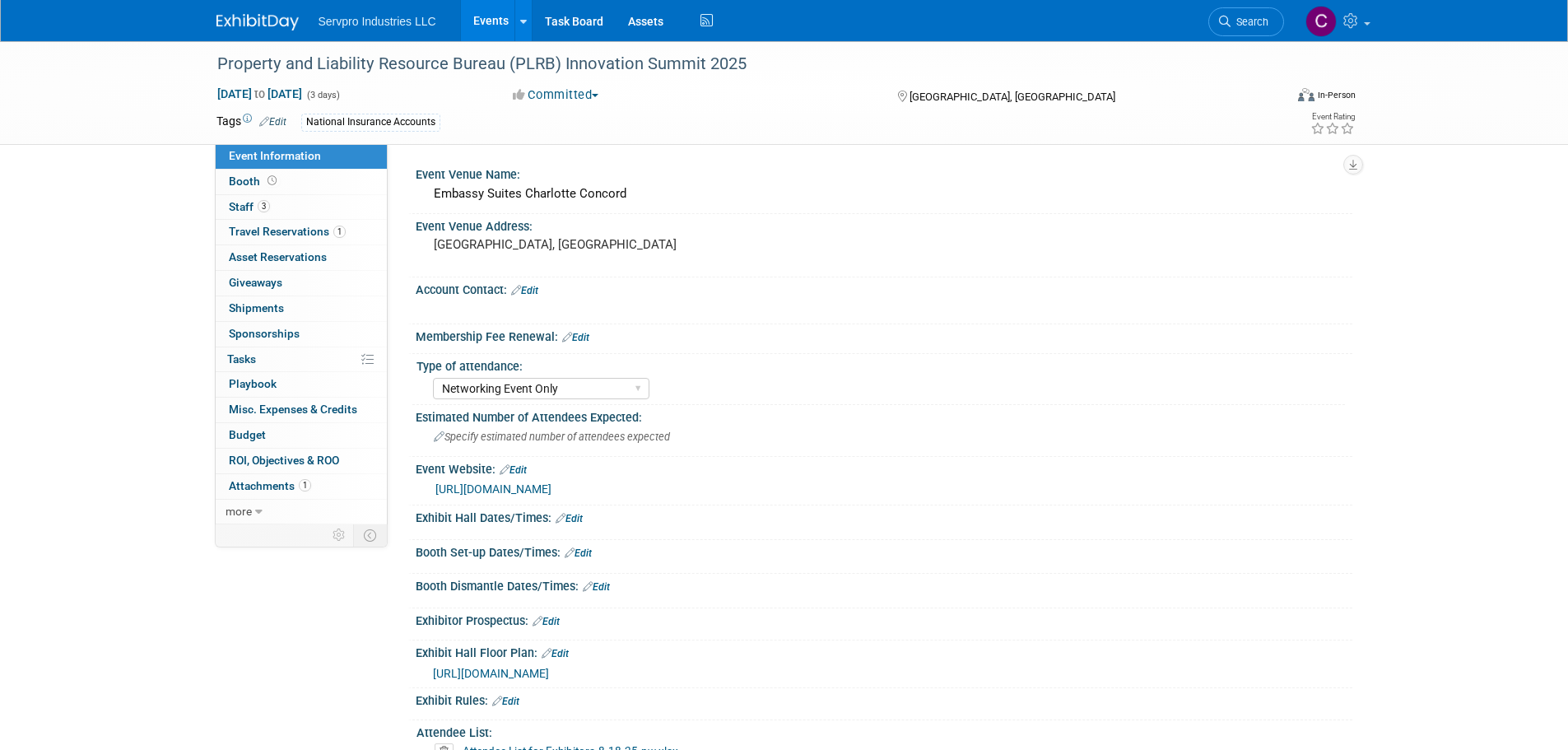
select select "Networking Event Only"
click at [253, 206] on span "Staff 3" at bounding box center [248, 207] width 41 height 13
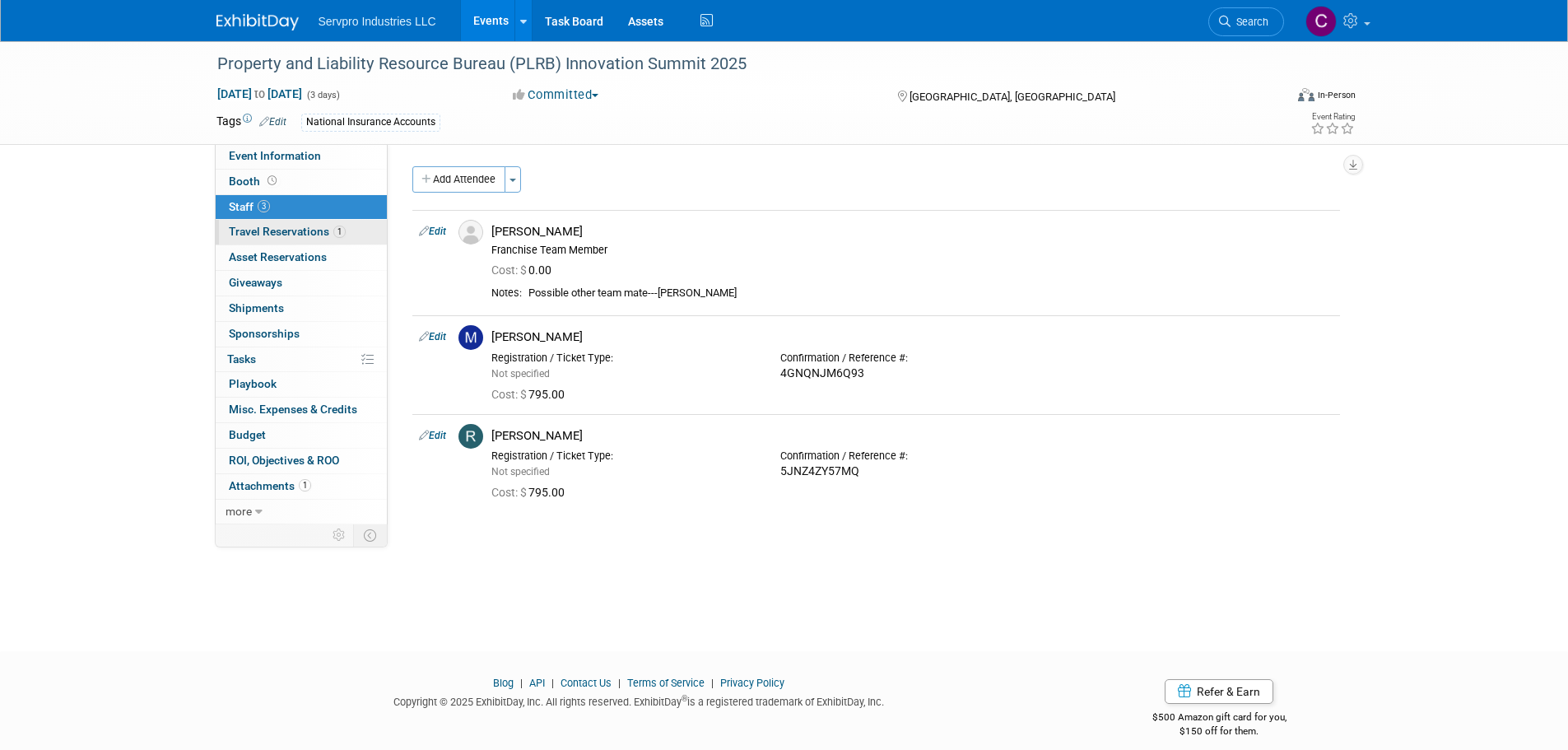
click at [254, 229] on span "Travel Reservations 1" at bounding box center [286, 231] width 117 height 13
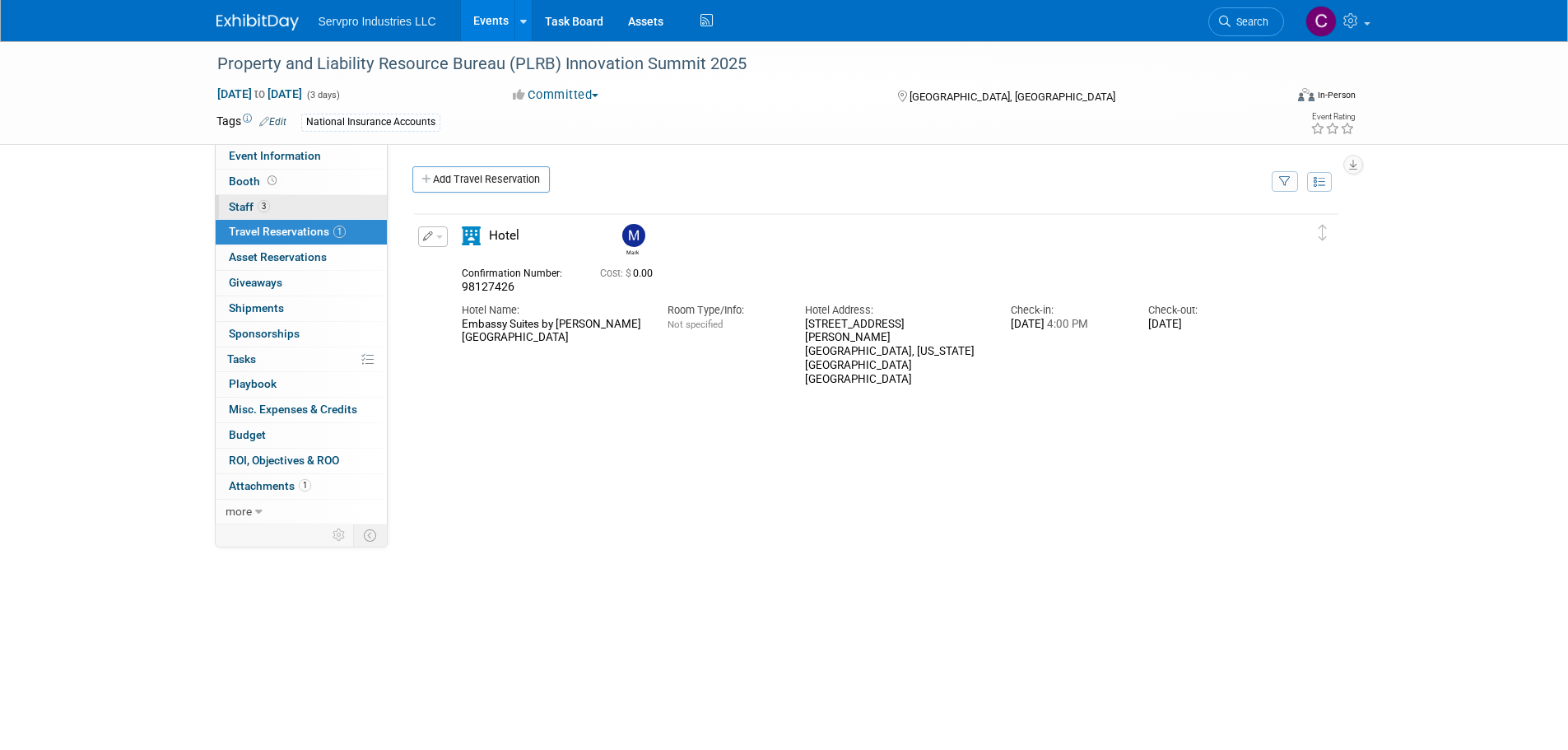
click at [248, 198] on link "3 Staff 3" at bounding box center [301, 208] width 172 height 25
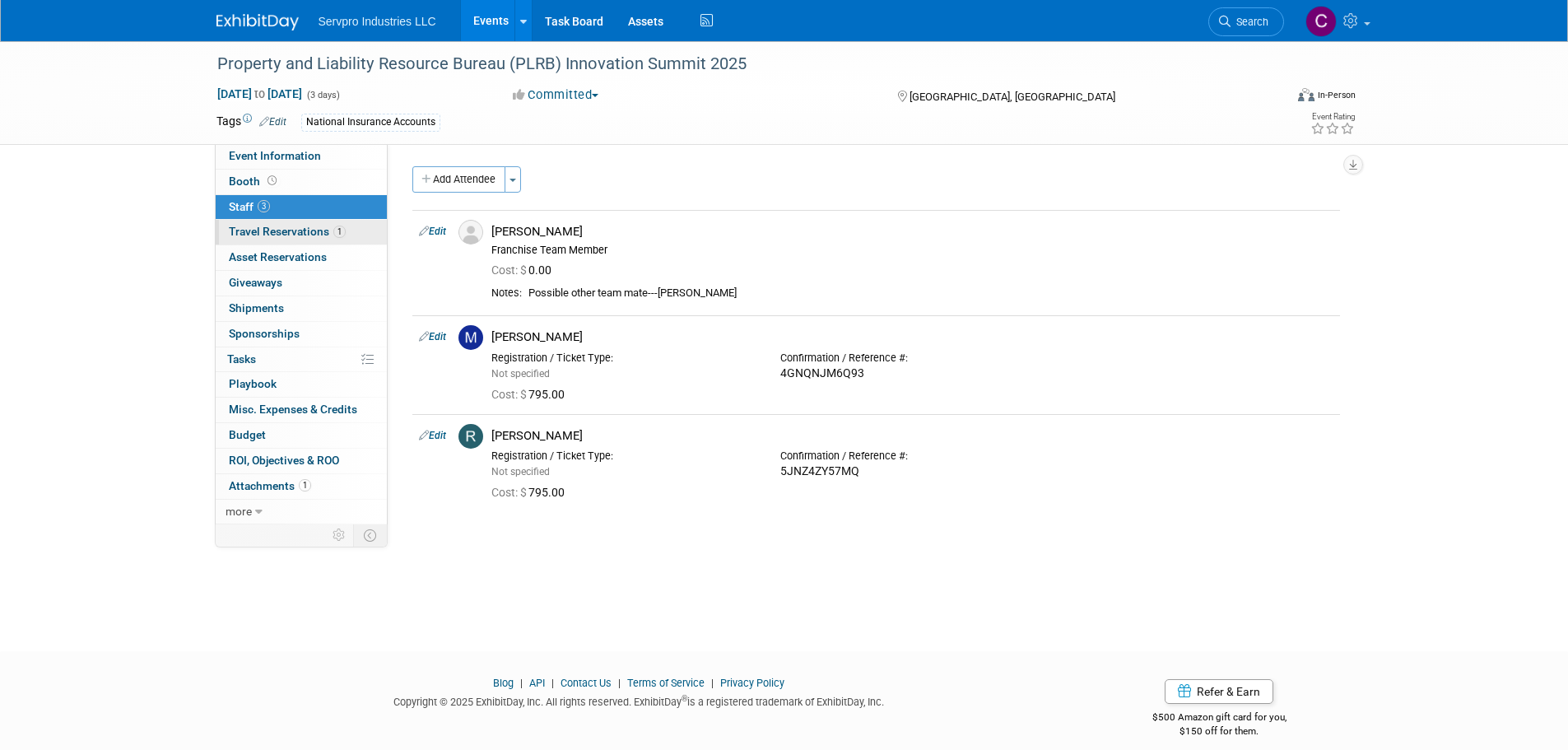
click at [271, 224] on link "1 Travel Reservations 1" at bounding box center [301, 232] width 172 height 25
